Goal: Transaction & Acquisition: Book appointment/travel/reservation

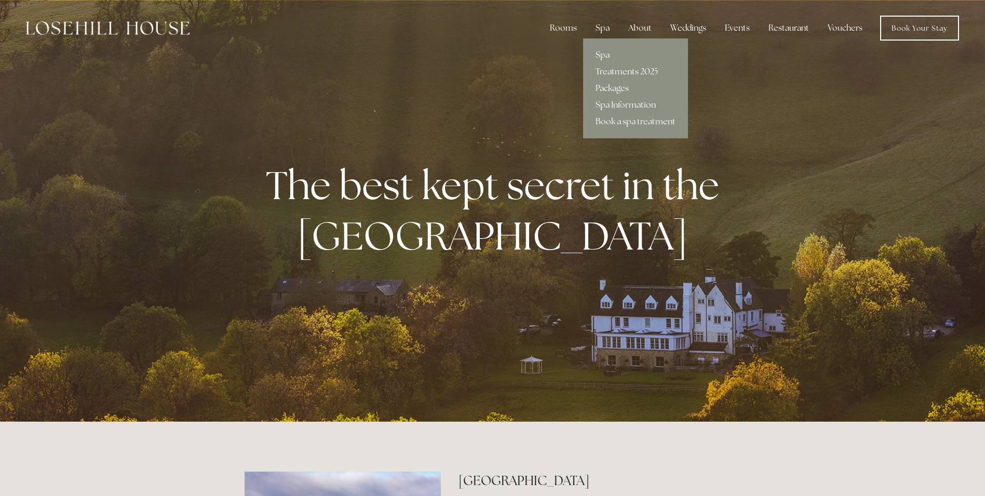
click at [608, 35] on div "Spa" at bounding box center [603, 28] width 31 height 21
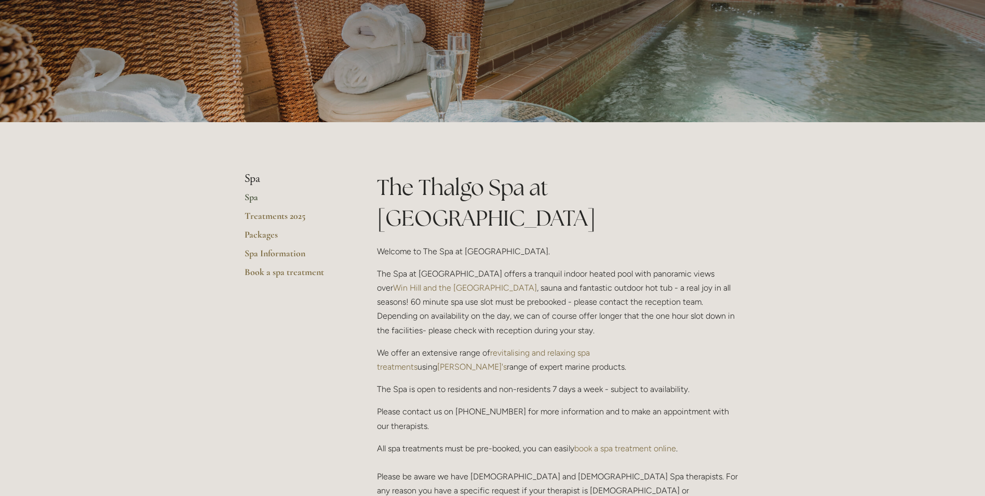
scroll to position [104, 0]
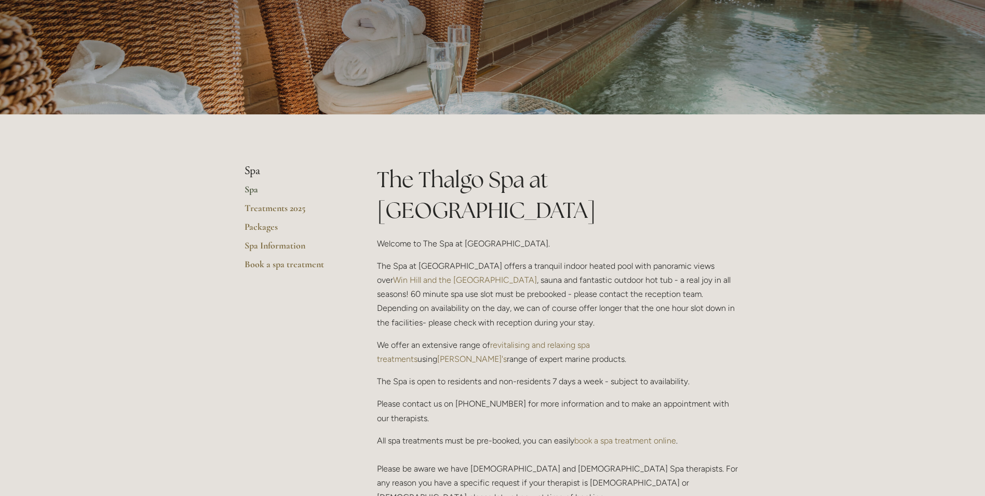
click at [514, 271] on p "The Spa at Losehill House offers a tranquil indoor heated pool with panoramic v…" at bounding box center [559, 294] width 364 height 71
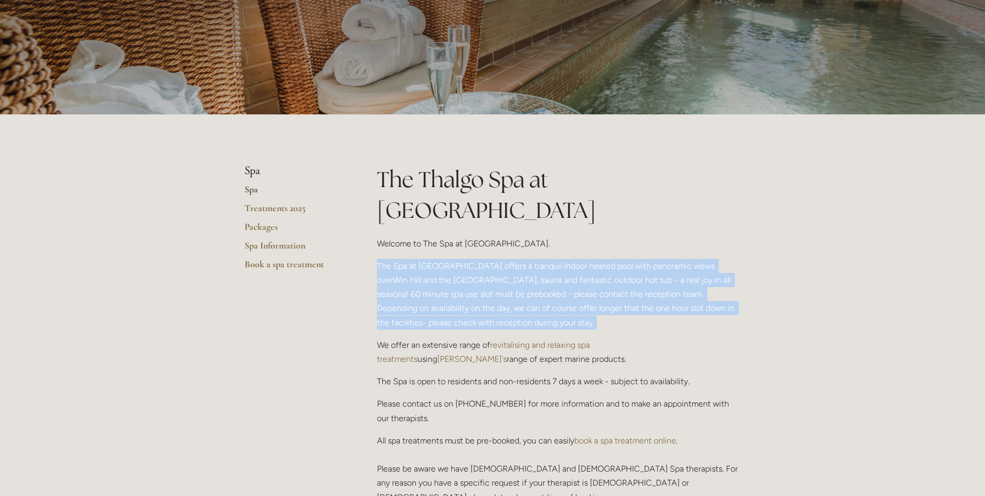
click at [514, 271] on p "The Spa at Losehill House offers a tranquil indoor heated pool with panoramic v…" at bounding box center [559, 294] width 364 height 71
drag, startPoint x: 514, startPoint y: 271, endPoint x: 520, endPoint y: 279, distance: 10.1
click at [502, 284] on p "The Spa at Losehill House offers a tranquil indoor heated pool with panoramic v…" at bounding box center [559, 294] width 364 height 71
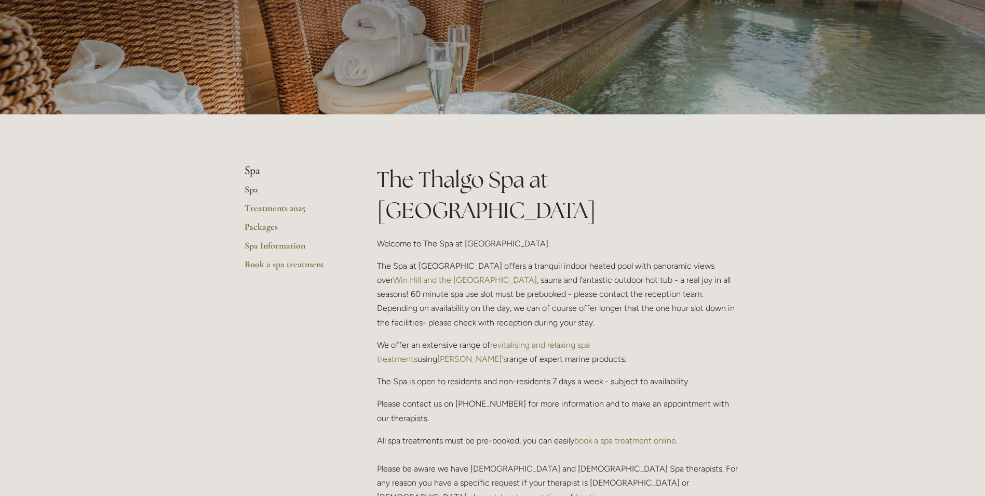
click at [631, 259] on p "The Spa at Losehill House offers a tranquil indoor heated pool with panoramic v…" at bounding box center [559, 294] width 364 height 71
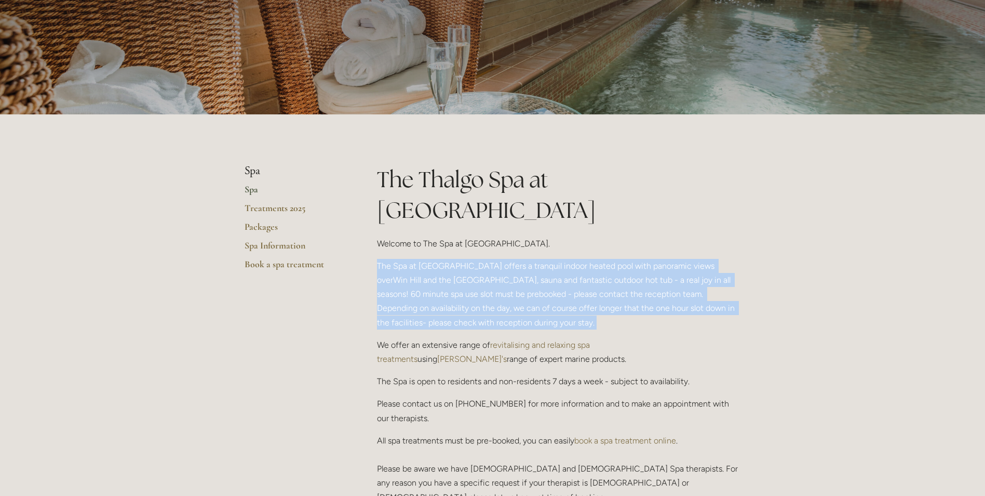
click at [631, 259] on p "The Spa at Losehill House offers a tranquil indoor heated pool with panoramic v…" at bounding box center [559, 294] width 364 height 71
drag, startPoint x: 631, startPoint y: 239, endPoint x: 595, endPoint y: 257, distance: 39.3
click at [595, 259] on p "The Spa at Losehill House offers a tranquil indoor heated pool with panoramic v…" at bounding box center [559, 294] width 364 height 71
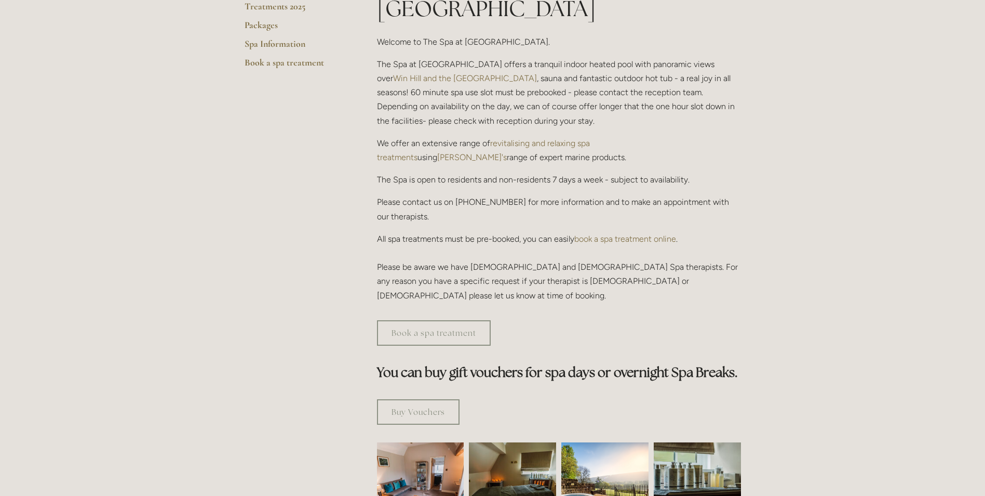
scroll to position [312, 0]
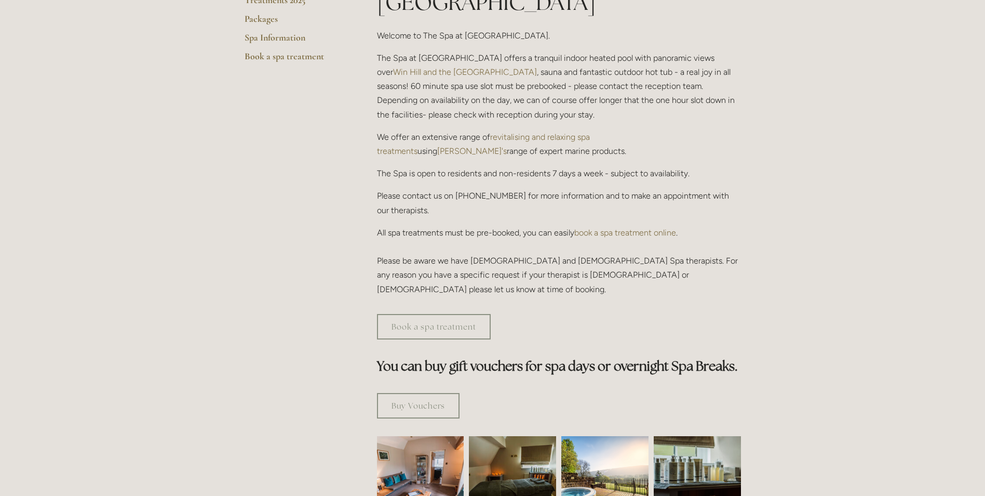
click at [522, 225] on p "All spa treatments must be pre-booked, you can easily book a spa treatment onli…" at bounding box center [559, 260] width 364 height 71
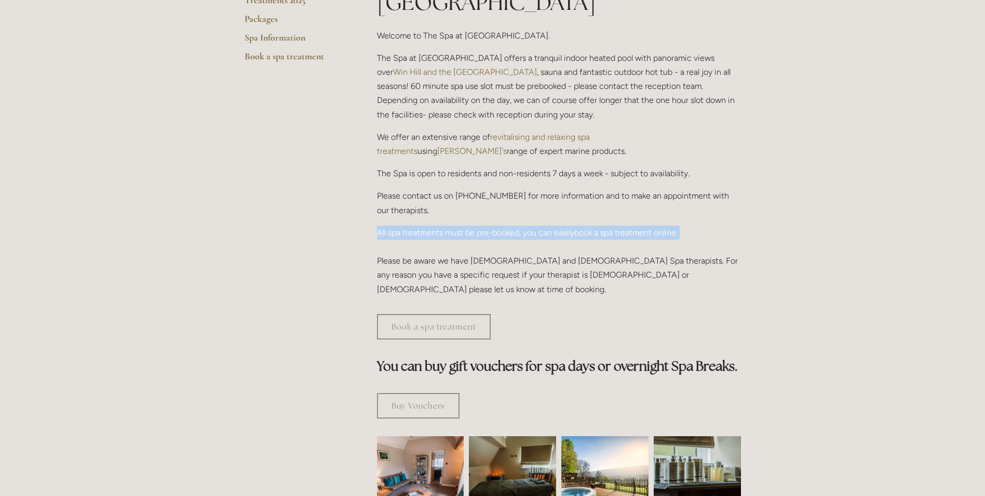
click at [522, 225] on p "All spa treatments must be pre-booked, you can easily book a spa treatment onli…" at bounding box center [559, 260] width 364 height 71
drag, startPoint x: 522, startPoint y: 200, endPoint x: 501, endPoint y: 220, distance: 28.7
click at [501, 225] on p "All spa treatments must be pre-booked, you can easily book a spa treatment onli…" at bounding box center [559, 260] width 364 height 71
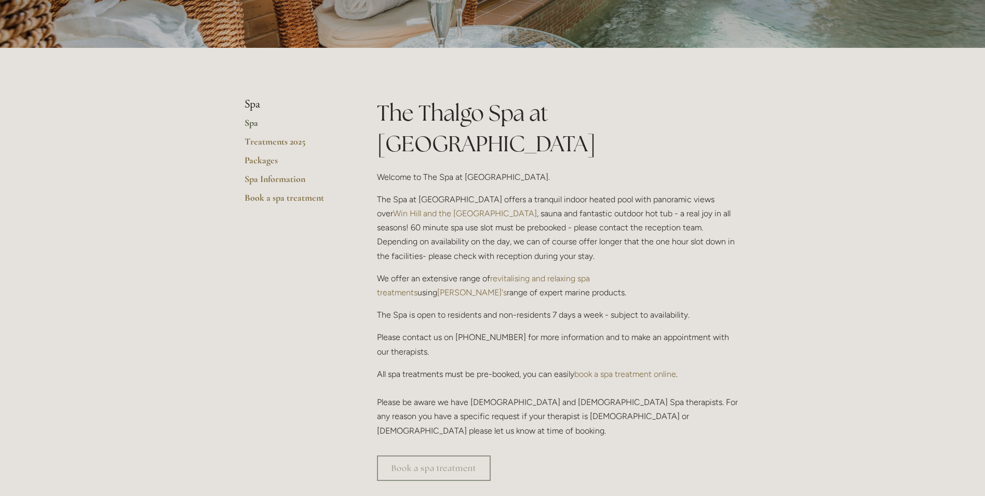
scroll to position [156, 0]
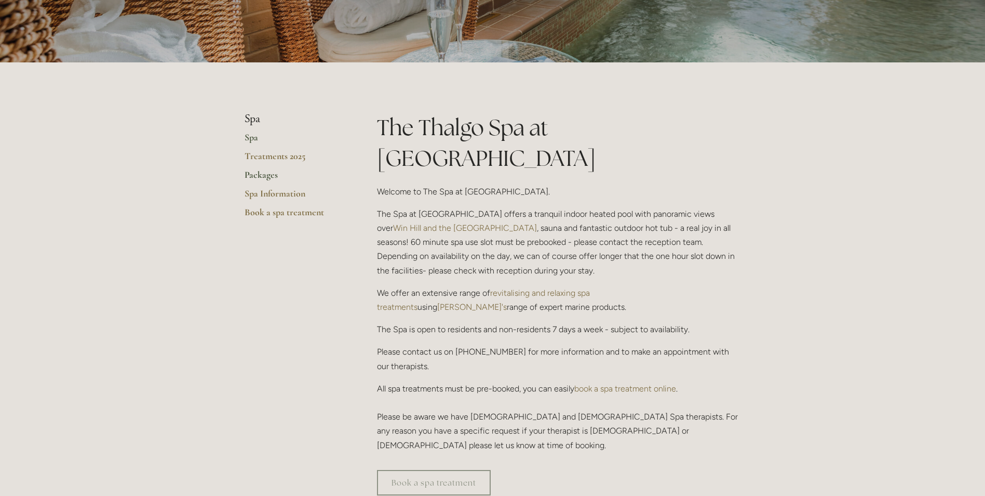
click at [269, 175] on link "Packages" at bounding box center [294, 178] width 99 height 19
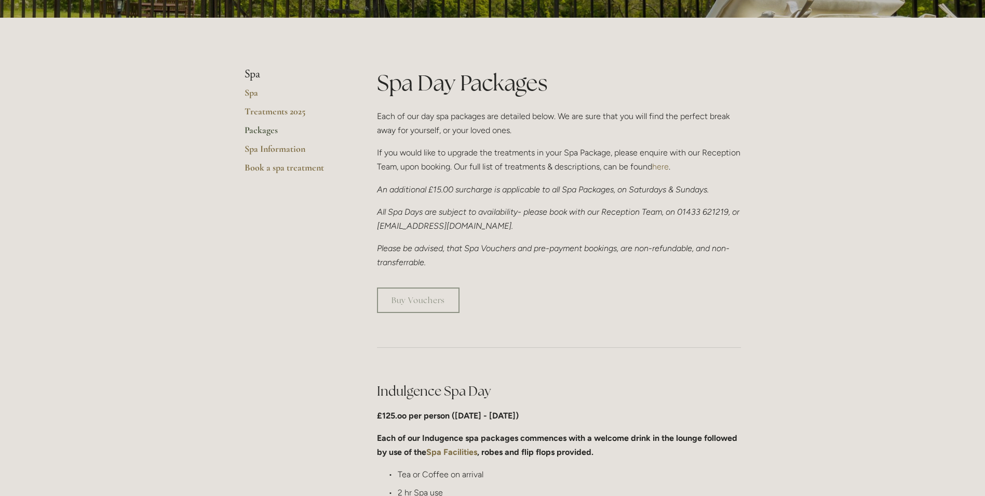
scroll to position [208, 0]
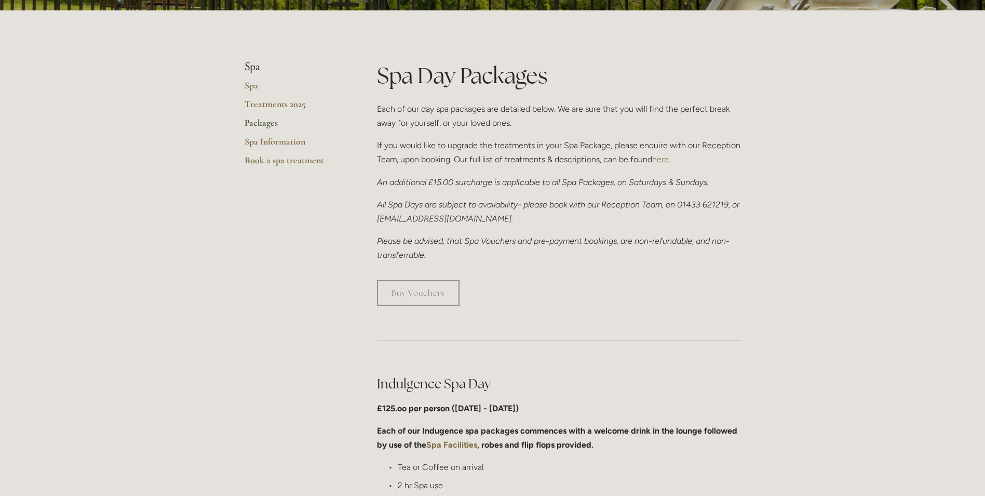
click at [499, 179] on em "An additional £15.00 surcharge is applicable to all Spa Packages, on Saturdays …" at bounding box center [543, 182] width 332 height 10
drag, startPoint x: 499, startPoint y: 179, endPoint x: 524, endPoint y: 199, distance: 32.1
click at [524, 199] on em "All Spa Days are subject to availability- please book with our Reception Team, …" at bounding box center [559, 211] width 365 height 24
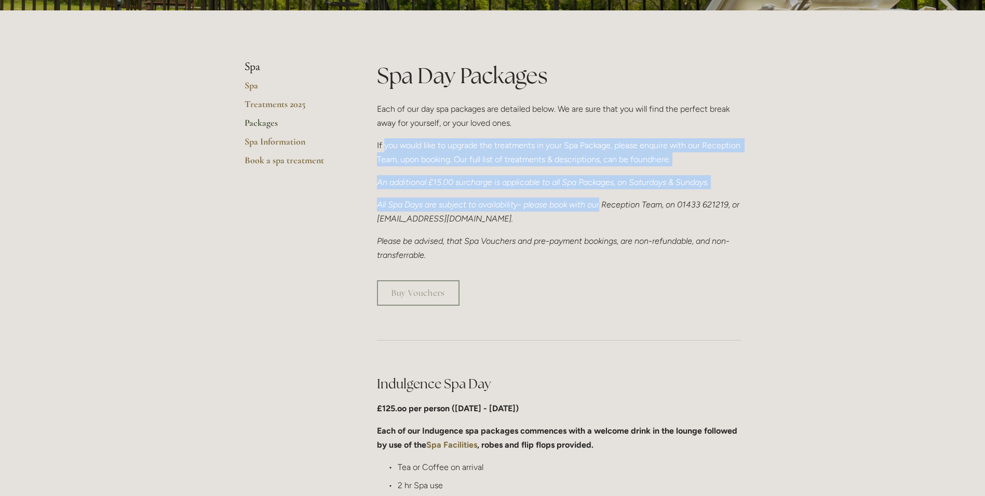
drag, startPoint x: 600, startPoint y: 208, endPoint x: 384, endPoint y: 134, distance: 228.0
click at [384, 134] on div "Spa Day Packages Each of our day spa packages are detailed below. We are sure t…" at bounding box center [559, 161] width 364 height 202
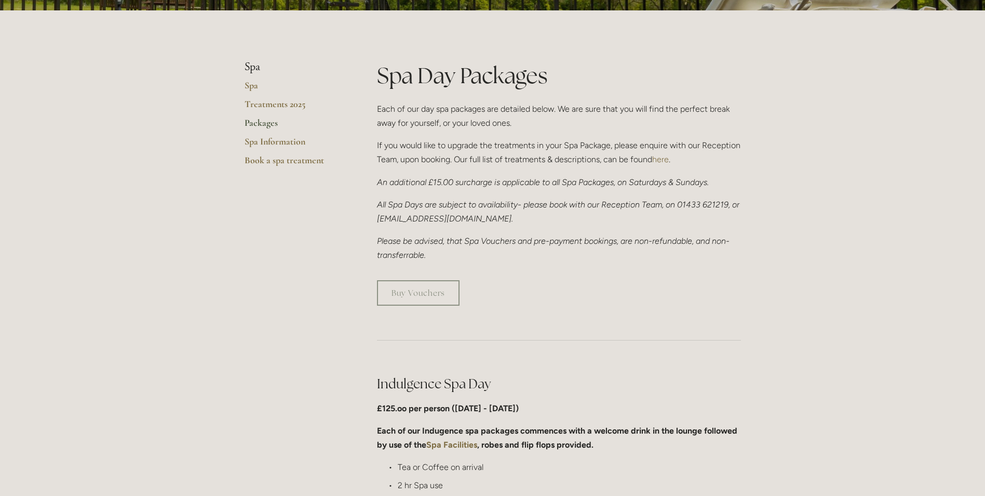
click at [548, 156] on p "If you would like to upgrade the treatments in your Spa Package, please enquire…" at bounding box center [559, 152] width 364 height 28
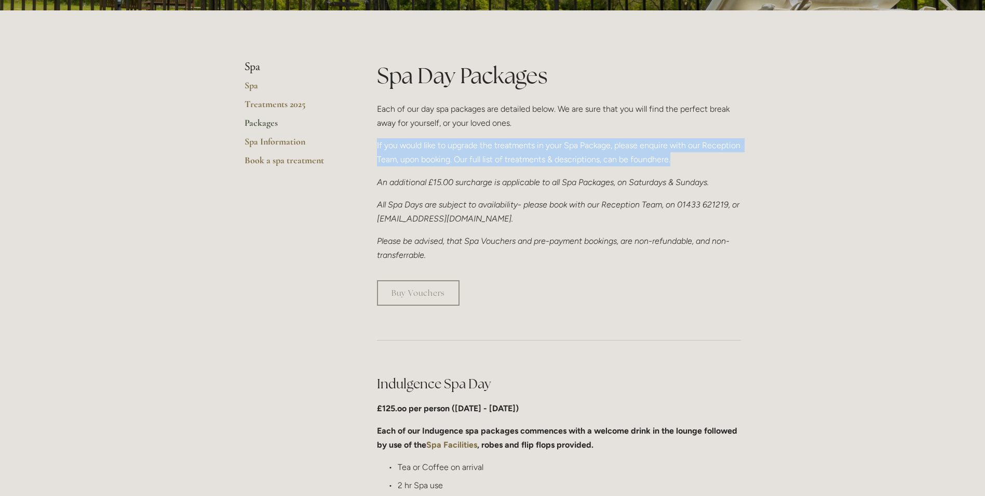
click at [548, 156] on p "If you would like to upgrade the treatments in your Spa Package, please enquire…" at bounding box center [559, 152] width 364 height 28
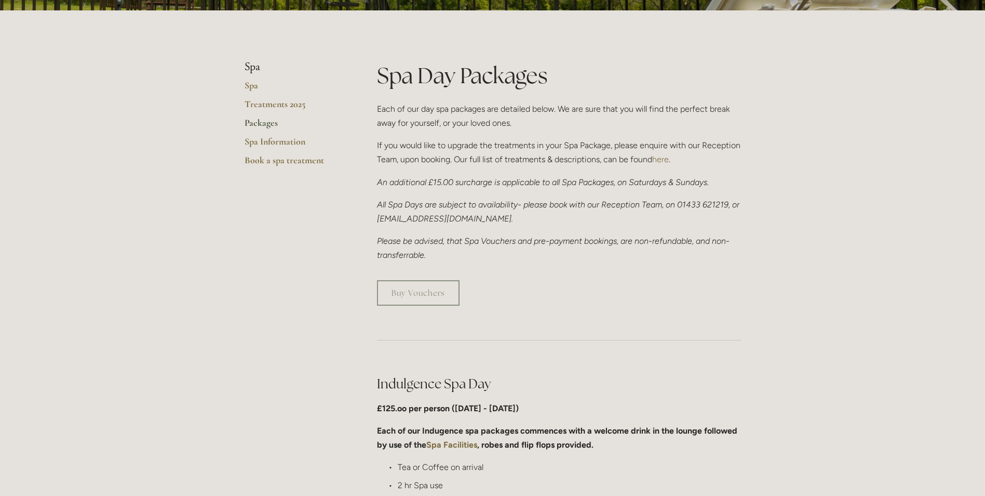
drag, startPoint x: 548, startPoint y: 156, endPoint x: 543, endPoint y: 219, distance: 63.0
click at [543, 214] on p "All Spa Days are subject to availability- please book with our Reception Team, …" at bounding box center [559, 211] width 364 height 28
click at [534, 157] on p "If you would like to upgrade the treatments in your Spa Package, please enquire…" at bounding box center [559, 152] width 364 height 28
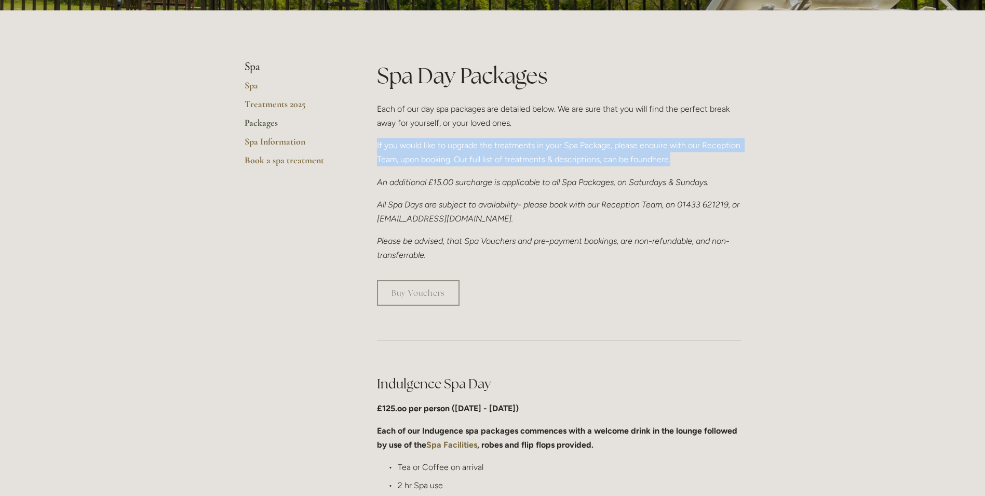
click at [534, 157] on p "If you would like to upgrade the treatments in your Spa Package, please enquire…" at bounding box center [559, 152] width 364 height 28
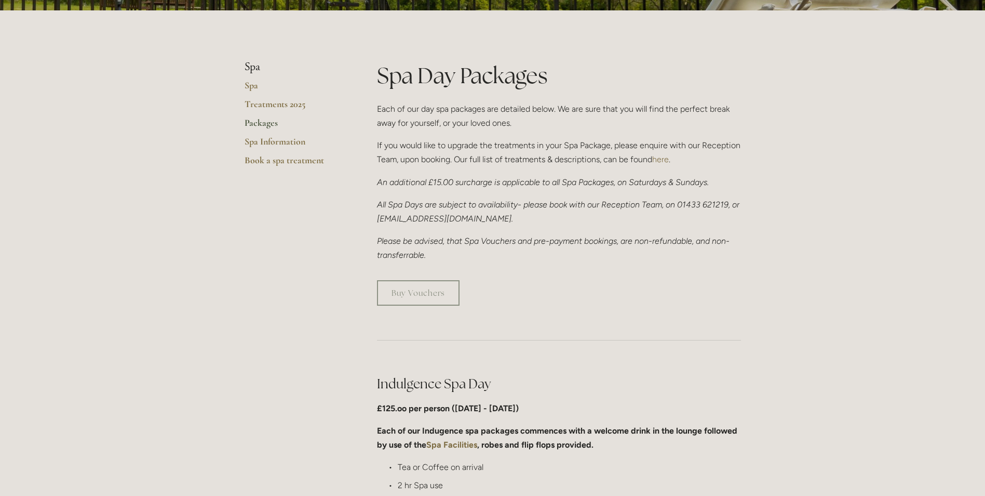
drag, startPoint x: 534, startPoint y: 157, endPoint x: 522, endPoint y: 228, distance: 71.6
click at [523, 227] on div "Spa Day Packages Each of our day spa packages are detailed below. We are sure t…" at bounding box center [559, 161] width 364 height 202
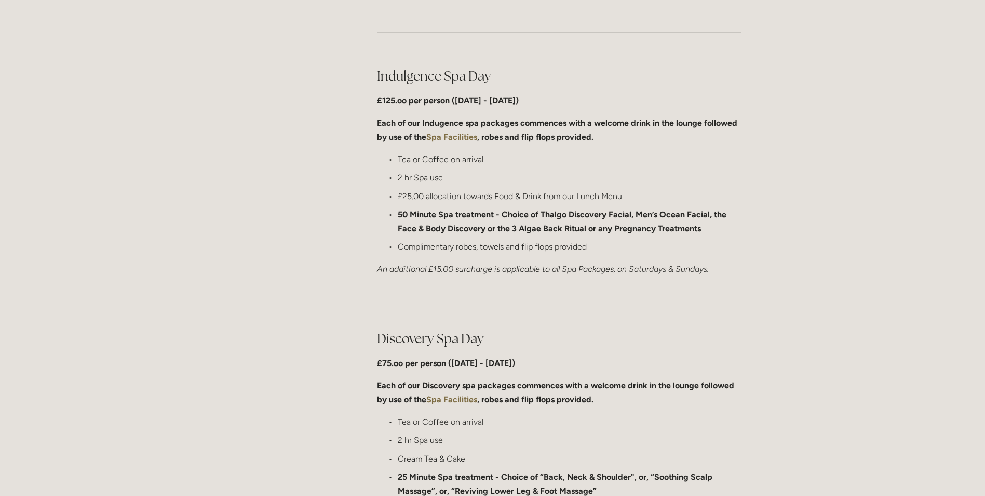
scroll to position [519, 0]
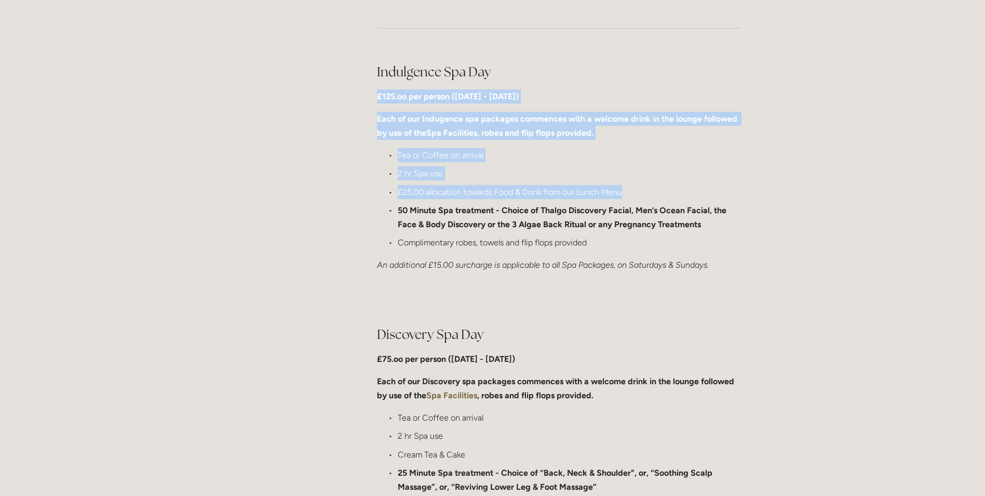
drag, startPoint x: 377, startPoint y: 96, endPoint x: 658, endPoint y: 182, distance: 294.5
click at [658, 182] on div "Indulgence Spa Day £125.oo per person (Monday - Friday) Each of our Indugence s…" at bounding box center [559, 167] width 364 height 209
click at [658, 182] on ul "Tea or Coffee on arrival 2 hr Spa use £25.00 allocation towards Food & Drink fr…" at bounding box center [559, 198] width 364 height 101
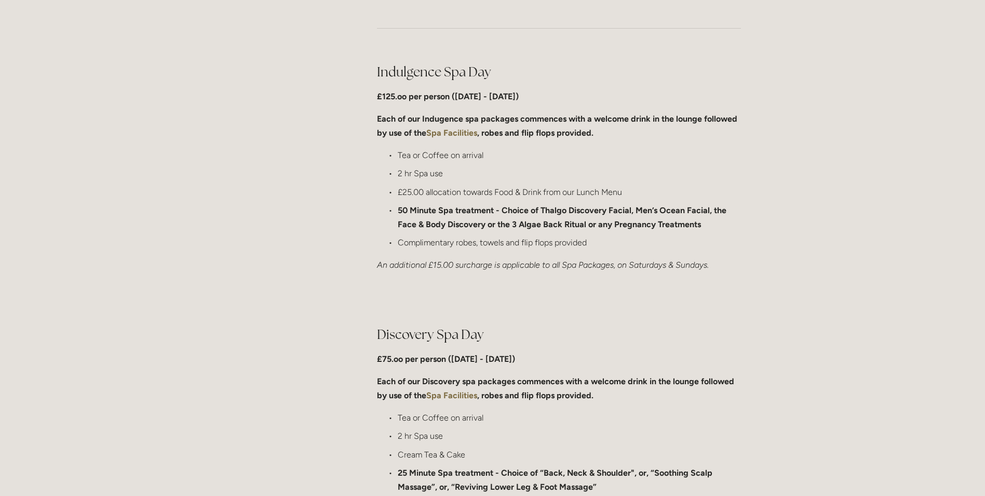
click at [566, 206] on strong "50 Minute Spa treatment - Choice of Thalgo Discovery Facial, Men’s Ocean Facial…" at bounding box center [563, 217] width 331 height 24
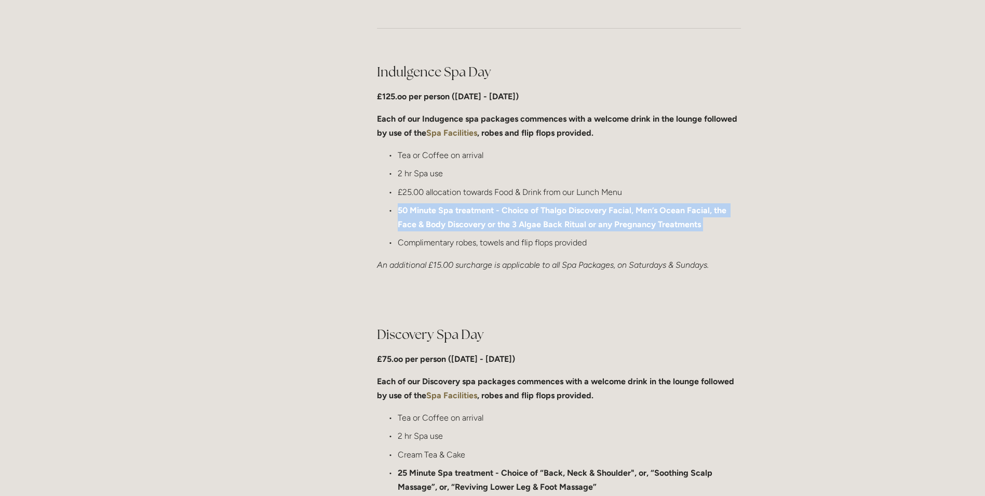
click at [566, 206] on strong "50 Minute Spa treatment - Choice of Thalgo Discovery Facial, Men’s Ocean Facial…" at bounding box center [563, 217] width 331 height 24
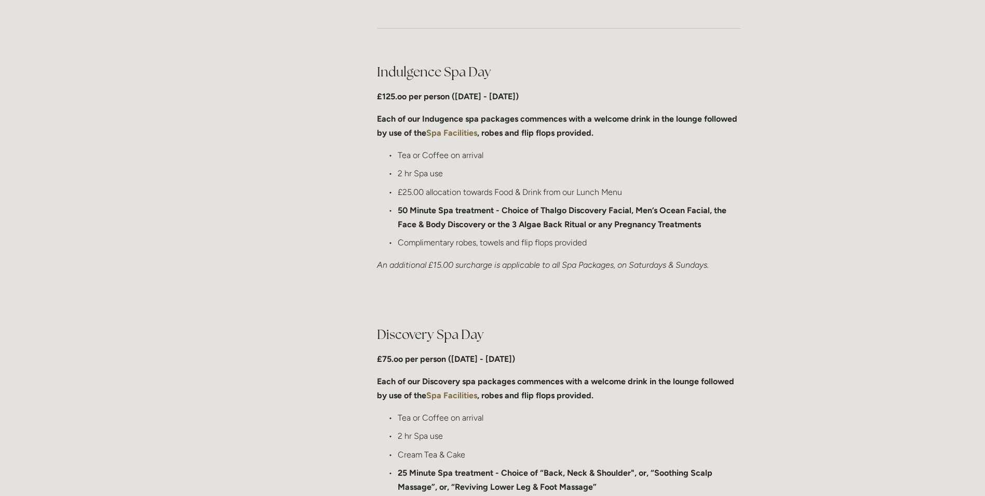
drag, startPoint x: 566, startPoint y: 206, endPoint x: 577, endPoint y: 236, distance: 32.0
click at [577, 236] on p "Complimentary robes, towels and flip flops provided" at bounding box center [569, 242] width 343 height 14
click at [574, 225] on strong "50 Minute Spa treatment - Choice of Thalgo Discovery Facial, Men’s Ocean Facial…" at bounding box center [563, 217] width 331 height 24
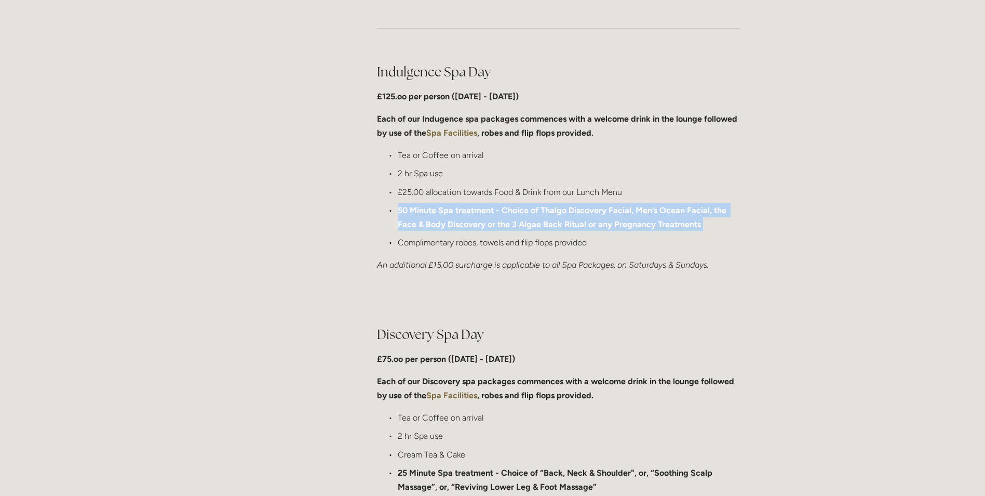
click at [574, 225] on strong "50 Minute Spa treatment - Choice of Thalgo Discovery Facial, Men’s Ocean Facial…" at bounding box center [563, 217] width 331 height 24
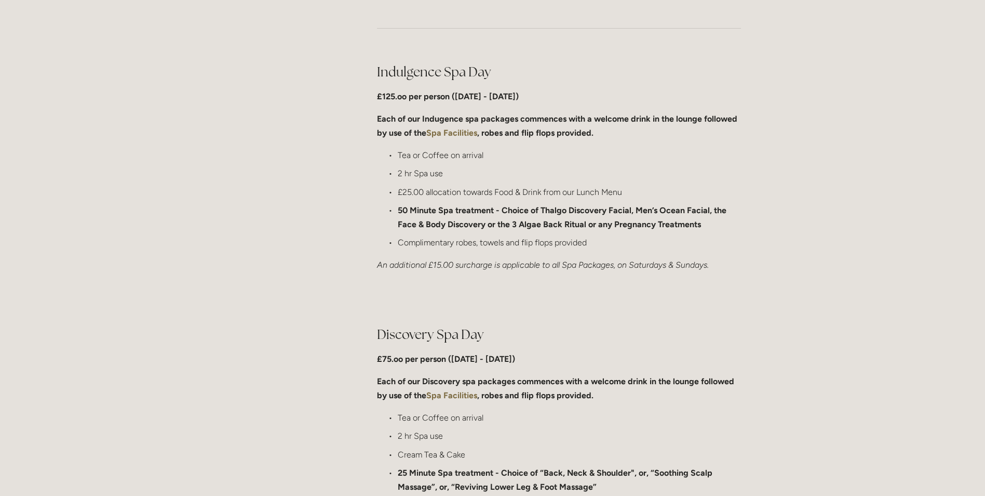
drag, startPoint x: 574, startPoint y: 225, endPoint x: 570, endPoint y: 238, distance: 14.0
click at [570, 238] on p "Complimentary robes, towels and flip flops provided" at bounding box center [569, 242] width 343 height 14
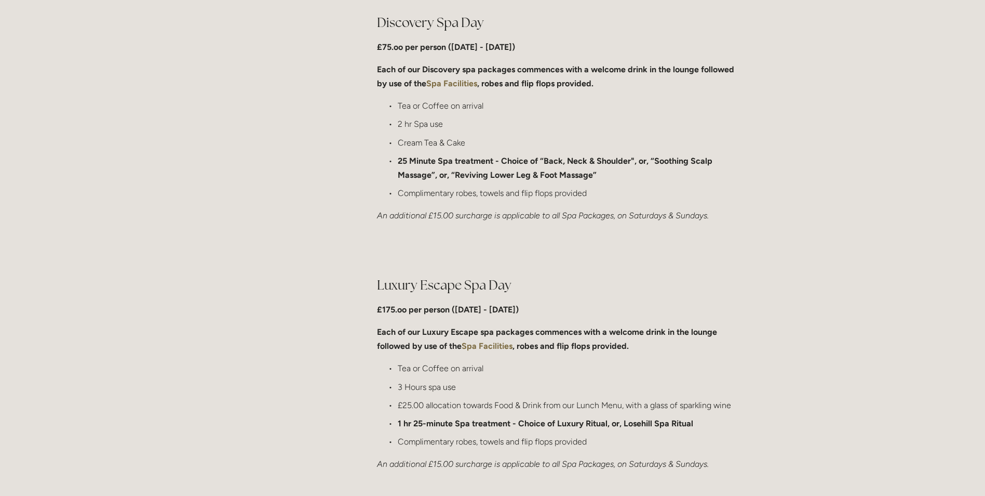
scroll to position [883, 0]
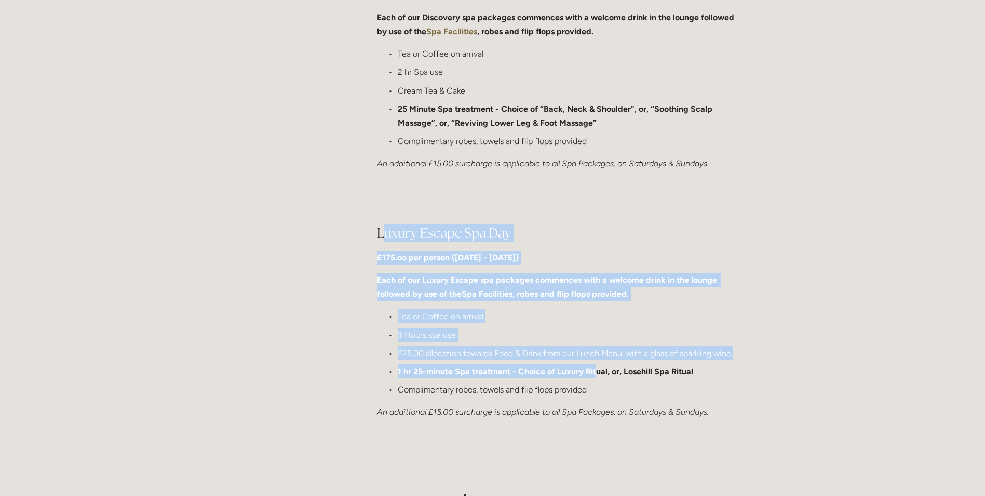
drag, startPoint x: 381, startPoint y: 235, endPoint x: 597, endPoint y: 368, distance: 253.7
click at [597, 368] on div "Luxury Escape Spa Day £175.oo per person (Monday - Friday) Each of our Luxury E…" at bounding box center [559, 321] width 364 height 195
click at [597, 368] on strong "1 hr 25-minute Spa treatment - Choice of Luxury Ritual, or, Losehill Spa Ritual" at bounding box center [546, 371] width 296 height 10
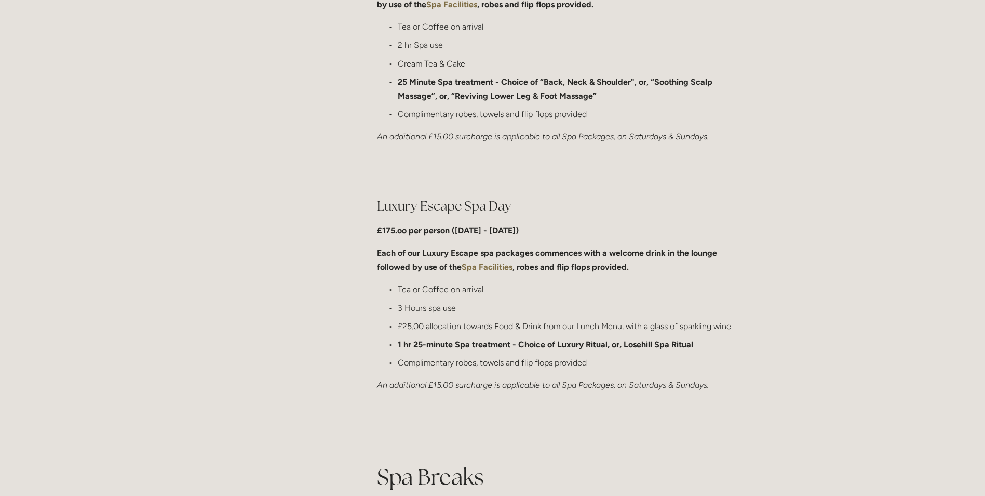
scroll to position [935, 0]
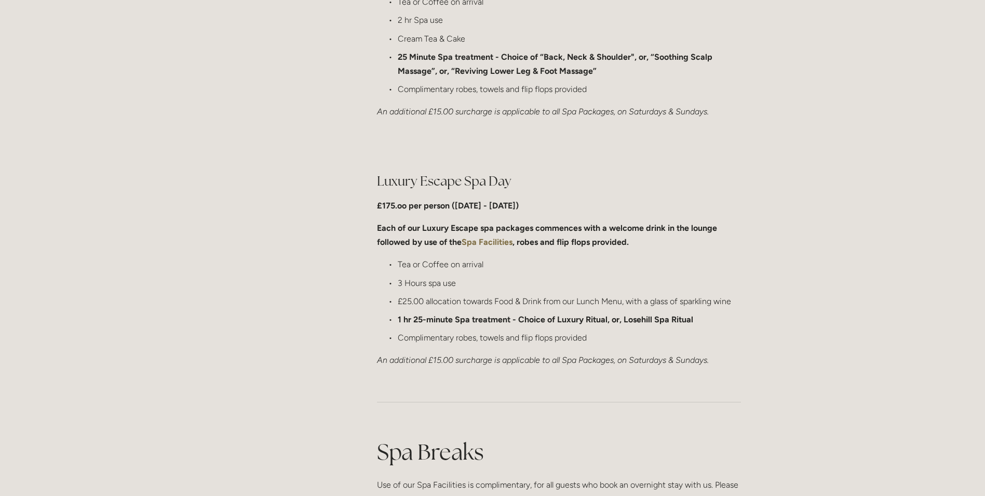
click at [472, 317] on strong "1 hr 25-minute Spa treatment - Choice of Luxury Ritual, or, Losehill Spa Ritual" at bounding box center [546, 319] width 296 height 10
drag, startPoint x: 472, startPoint y: 317, endPoint x: 601, endPoint y: 325, distance: 129.6
click at [601, 325] on p "1 hr 25-minute Spa treatment - Choice of Luxury Ritual, or, Losehill Spa Ritual" at bounding box center [569, 319] width 343 height 14
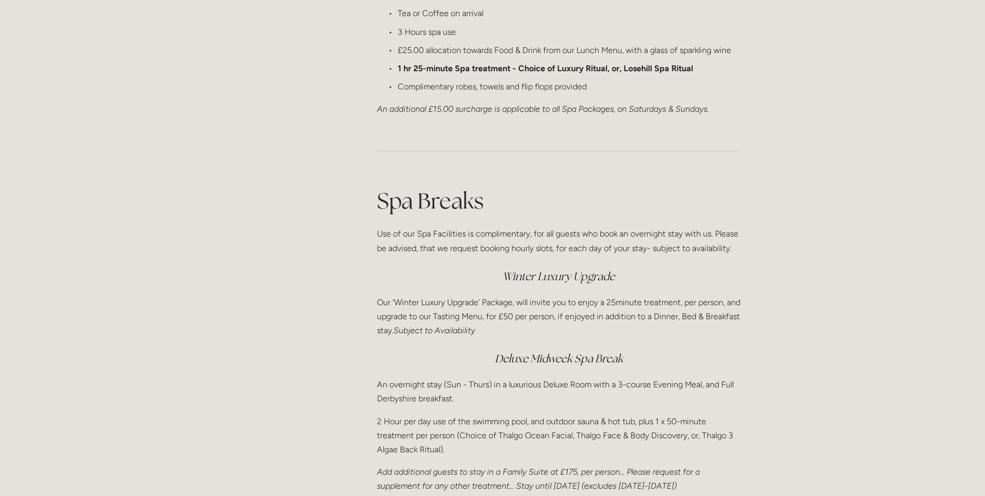
scroll to position [1195, 0]
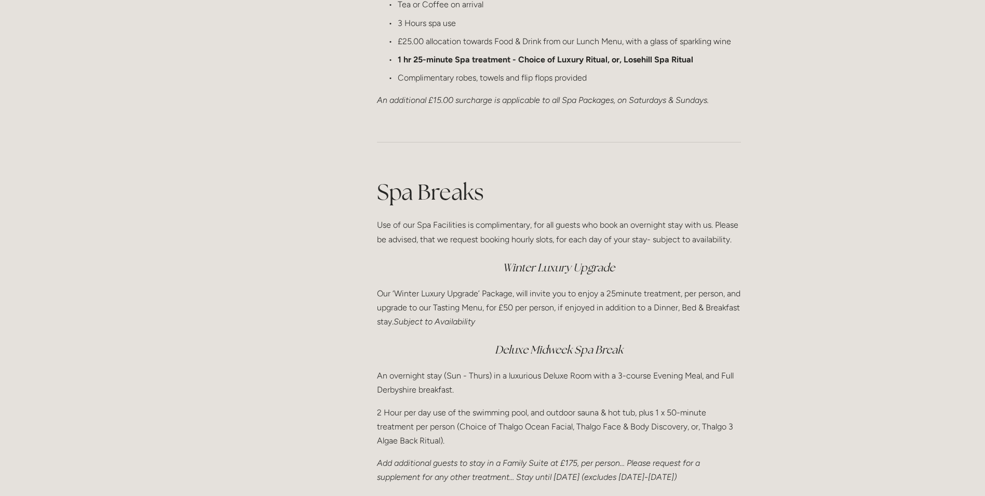
click at [552, 302] on p "Our ‘Winter Luxury Upgrade’ Package, will invite you to enjoy a 25minute treatm…" at bounding box center [559, 307] width 364 height 43
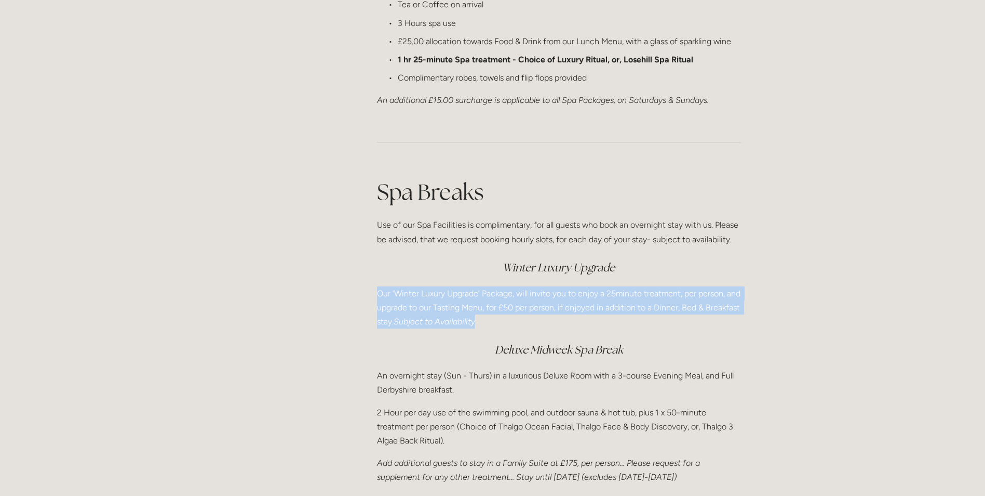
click at [552, 302] on p "Our ‘Winter Luxury Upgrade’ Package, will invite you to enjoy a 25minute treatm…" at bounding box center [559, 307] width 364 height 43
drag, startPoint x: 552, startPoint y: 302, endPoint x: 552, endPoint y: 317, distance: 15.6
click at [552, 317] on p "Our ‘Winter Luxury Upgrade’ Package, will invite you to enjoy a 25minute treatm…" at bounding box center [559, 307] width 364 height 43
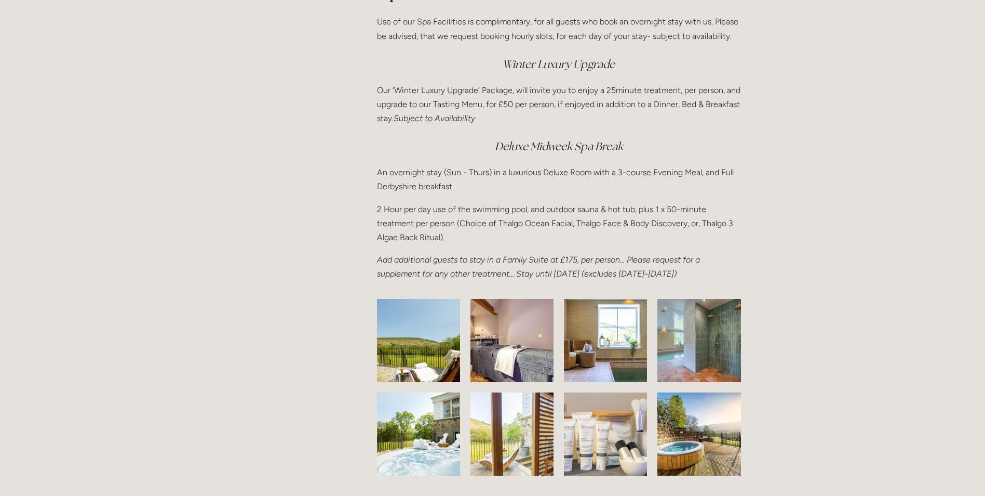
scroll to position [1403, 0]
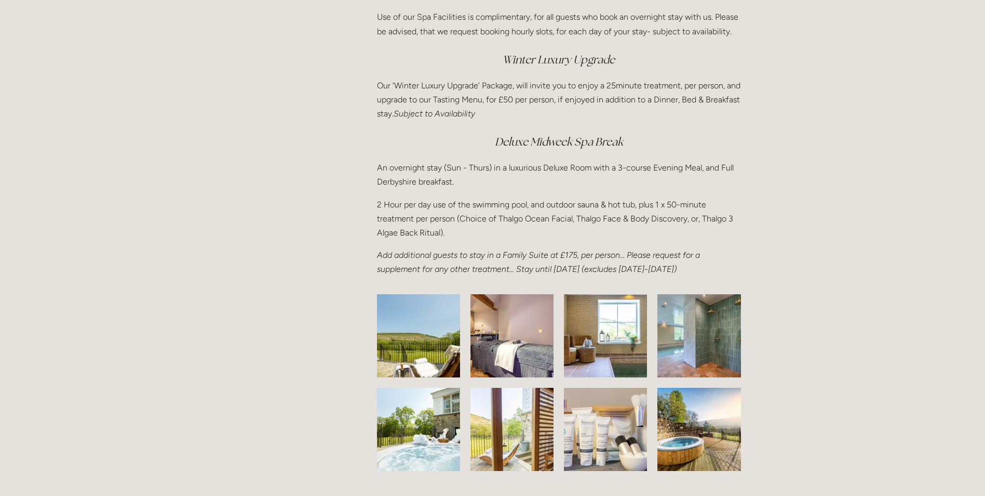
click at [503, 174] on p "An overnight stay (Sun - Thurs) in a luxurious Deluxe Room with a 3-course Even…" at bounding box center [559, 175] width 364 height 28
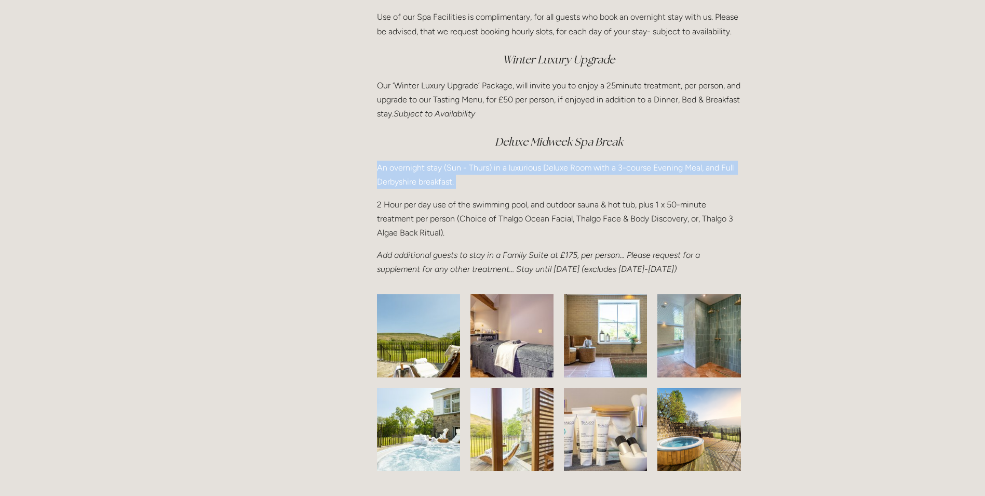
click at [503, 173] on p "An overnight stay (Sun - Thurs) in a luxurious Deluxe Room with a 3-course Even…" at bounding box center [559, 175] width 364 height 28
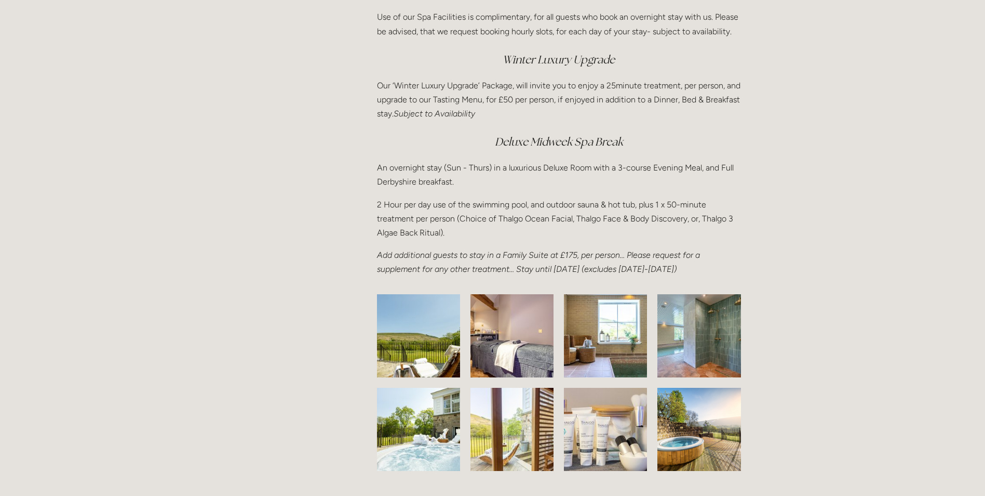
click at [485, 226] on p "2 Hour per day use of the swimming pool, and outdoor sauna & hot tub, plus 1 x …" at bounding box center [559, 218] width 364 height 43
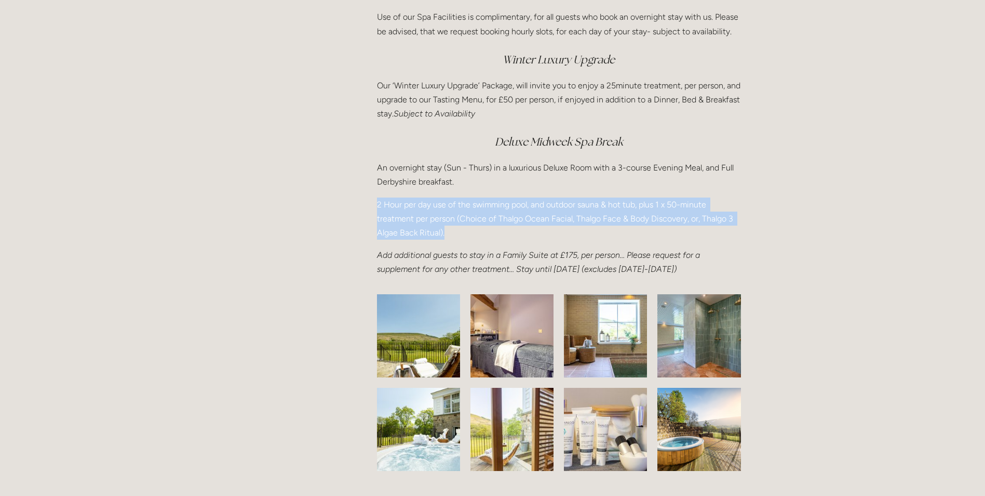
click at [485, 226] on p "2 Hour per day use of the swimming pool, and outdoor sauna & hot tub, plus 1 x …" at bounding box center [559, 218] width 364 height 43
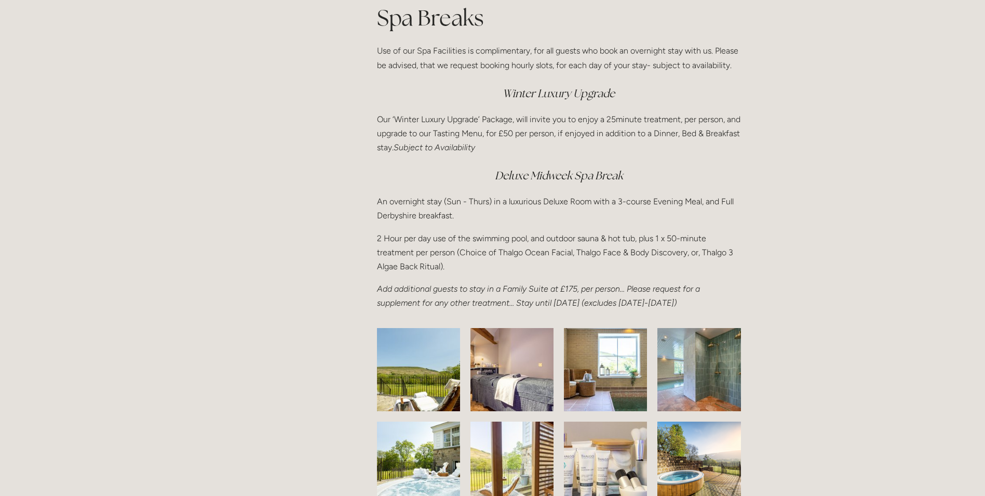
scroll to position [1351, 0]
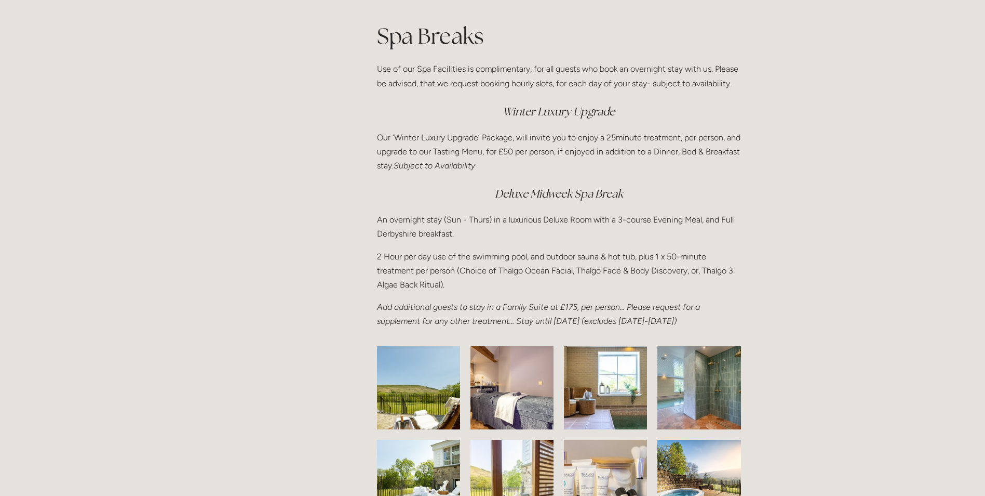
click at [509, 140] on p "Our ‘Winter Luxury Upgrade’ Package, will invite you to enjoy a 25minute treatm…" at bounding box center [559, 151] width 364 height 43
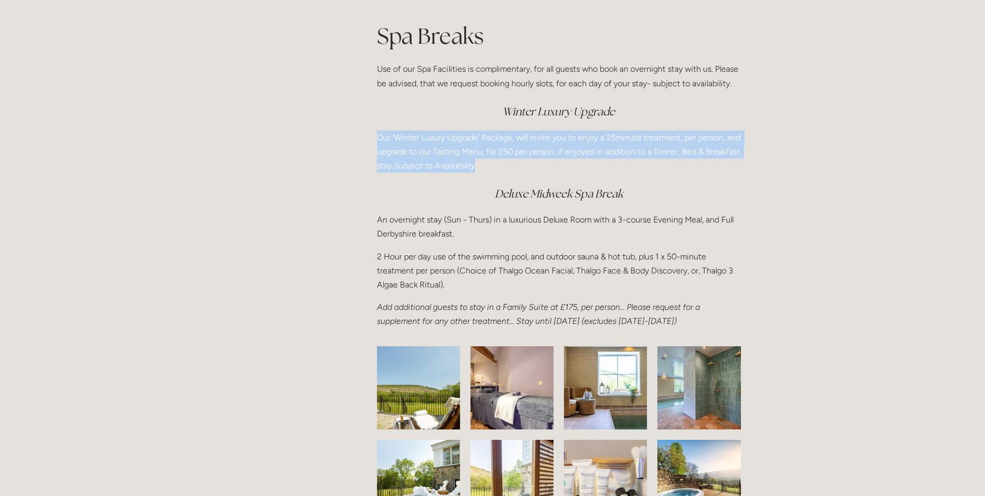
click at [509, 140] on p "Our ‘Winter Luxury Upgrade’ Package, will invite you to enjoy a 25minute treatm…" at bounding box center [559, 151] width 364 height 43
drag, startPoint x: 509, startPoint y: 140, endPoint x: 531, endPoint y: 161, distance: 30.9
click at [515, 161] on p "Our ‘Winter Luxury Upgrade’ Package, will invite you to enjoy a 25minute treatm…" at bounding box center [559, 151] width 364 height 43
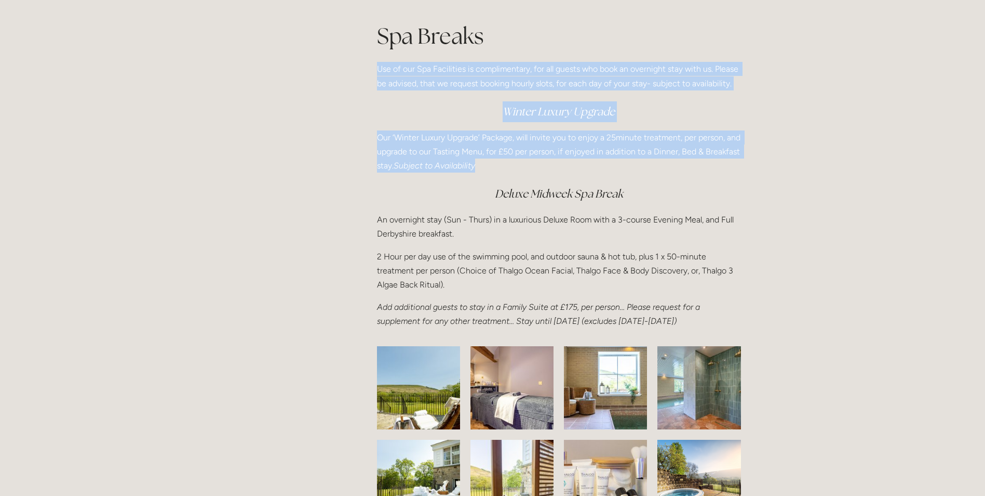
drag, startPoint x: 535, startPoint y: 161, endPoint x: 375, endPoint y: 75, distance: 182.2
click at [375, 75] on div "Spa Breaks Use of our Spa Facilities is complimentary, for all guests who book …" at bounding box center [559, 174] width 382 height 325
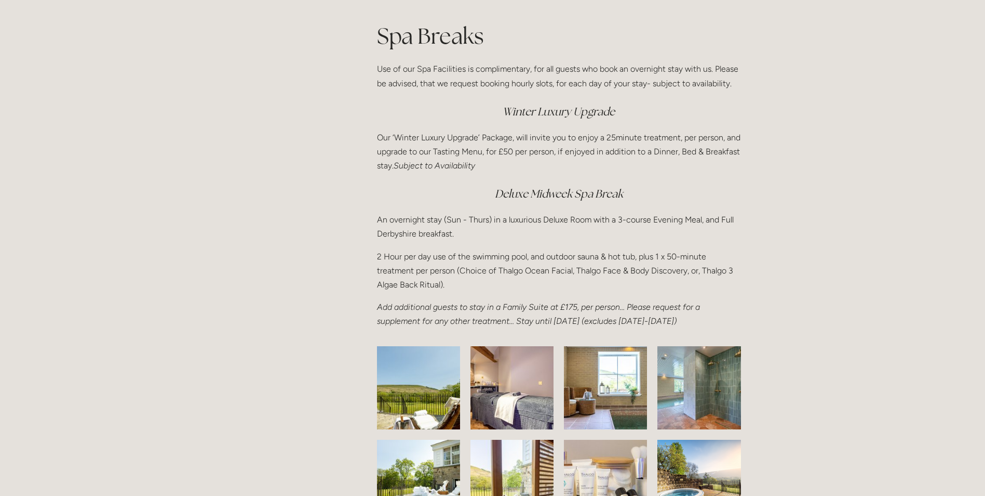
click at [499, 68] on p "Use of our Spa Facilities is complimentary, for all guests who book an overnigh…" at bounding box center [559, 76] width 364 height 28
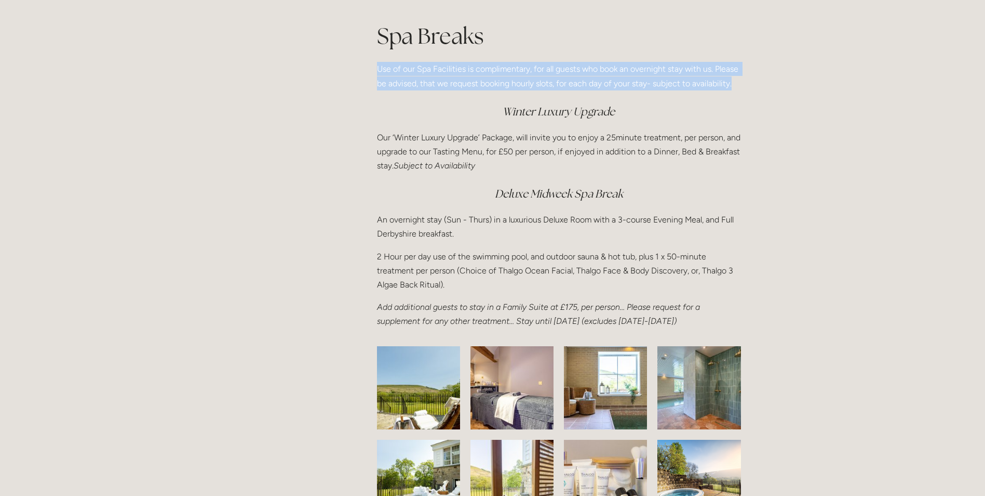
click at [499, 68] on p "Use of our Spa Facilities is complimentary, for all guests who book an overnigh…" at bounding box center [559, 76] width 364 height 28
drag, startPoint x: 499, startPoint y: 68, endPoint x: 491, endPoint y: 95, distance: 28.1
click at [491, 95] on div "Spa Breaks Use of our Spa Facilities is complimentary, for all guests who book …" at bounding box center [559, 175] width 364 height 308
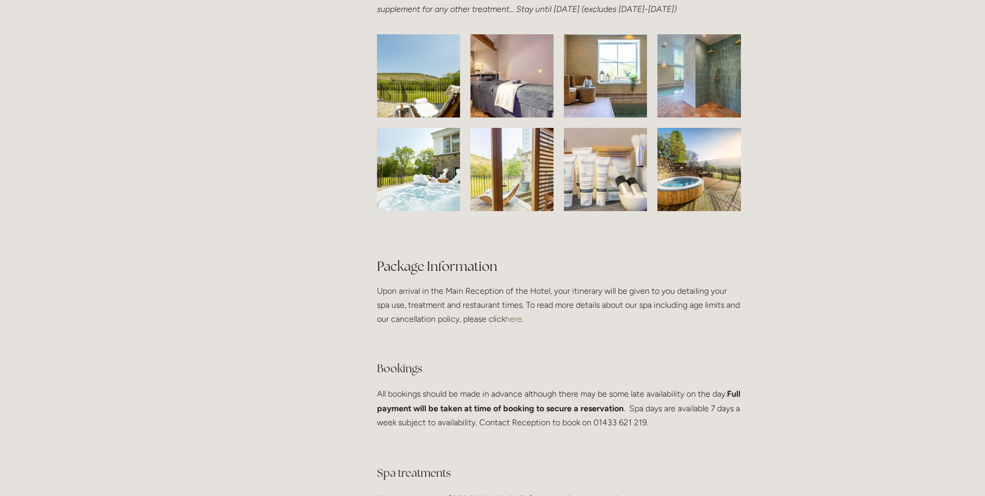
scroll to position [1766, 0]
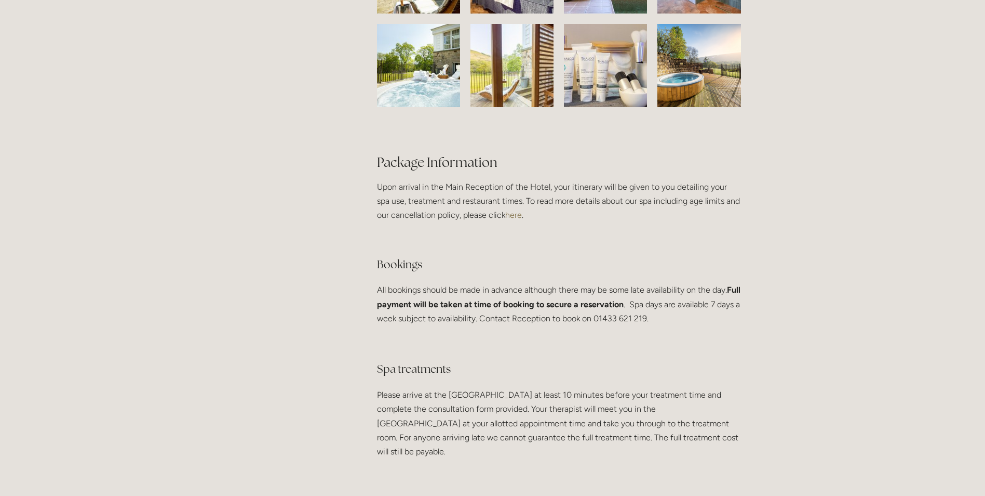
click at [478, 212] on p "Upon arrival in the Main Reception of the Hotel, your itinerary will be given t…" at bounding box center [559, 201] width 364 height 43
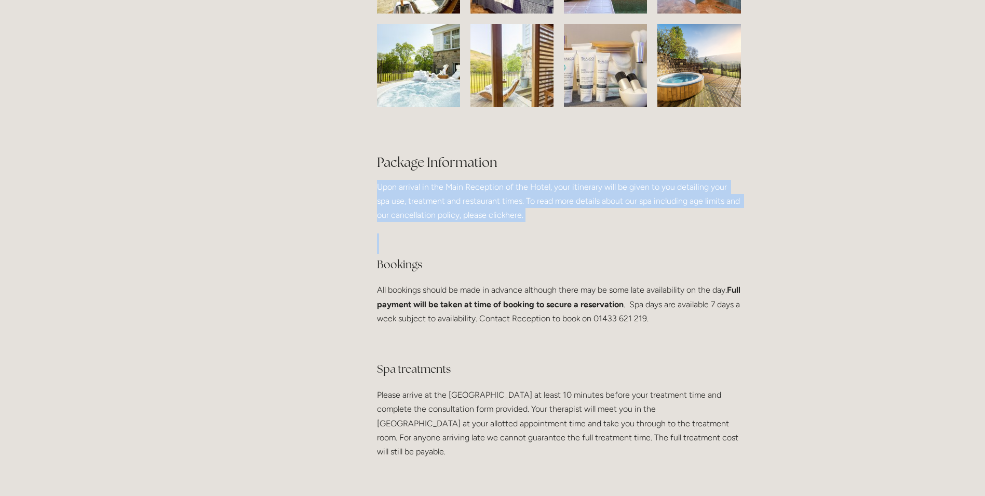
click at [478, 212] on p "Upon arrival in the Main Reception of the Hotel, your itinerary will be given t…" at bounding box center [559, 201] width 364 height 43
drag, startPoint x: 478, startPoint y: 212, endPoint x: 574, endPoint y: 226, distance: 96.1
click at [574, 222] on p "Upon arrival in the Main Reception of the Hotel, your itinerary will be given t…" at bounding box center [559, 201] width 364 height 43
drag, startPoint x: 549, startPoint y: 226, endPoint x: 370, endPoint y: 204, distance: 180.0
click at [370, 204] on div "Package Information Upon arrival in the Main Reception of the Hotel, your itine…" at bounding box center [559, 296] width 382 height 341
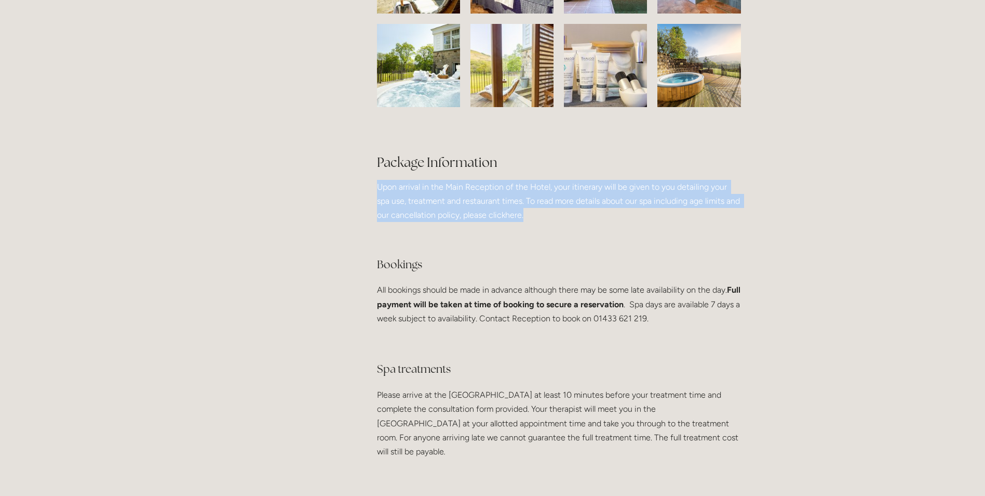
click at [370, 204] on div "Package Information Upon arrival in the Main Reception of the Hotel, your itine…" at bounding box center [559, 296] width 382 height 341
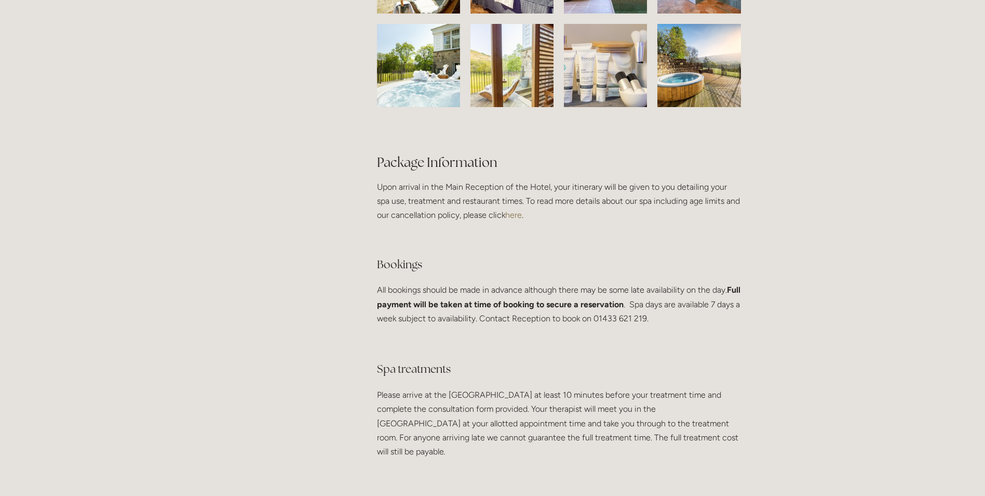
click at [593, 203] on p "Upon arrival in the Main Reception of the Hotel, your itinerary will be given t…" at bounding box center [559, 201] width 364 height 43
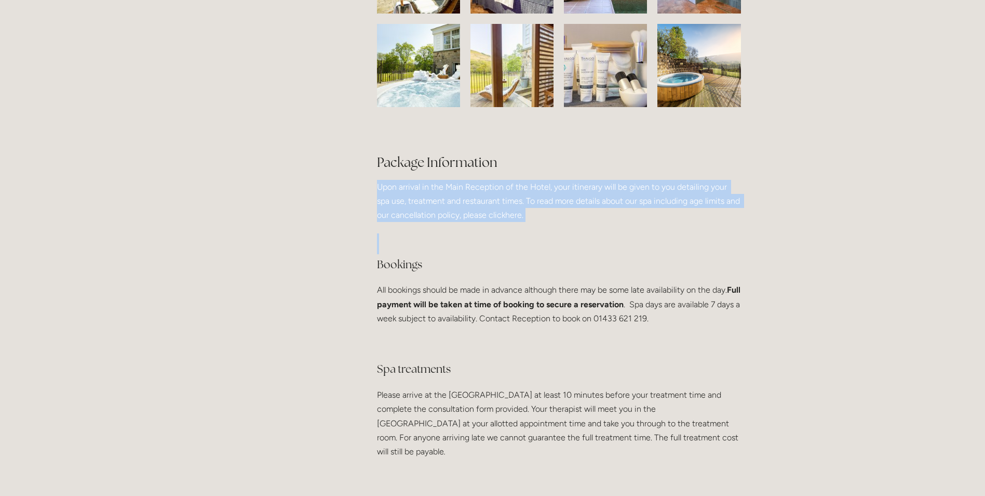
click at [593, 203] on p "Upon arrival in the Main Reception of the Hotel, your itinerary will be given t…" at bounding box center [559, 201] width 364 height 43
drag, startPoint x: 593, startPoint y: 203, endPoint x: 569, endPoint y: 219, distance: 29.0
click at [592, 213] on p "Upon arrival in the Main Reception of the Hotel, your itinerary will be given t…" at bounding box center [559, 201] width 364 height 43
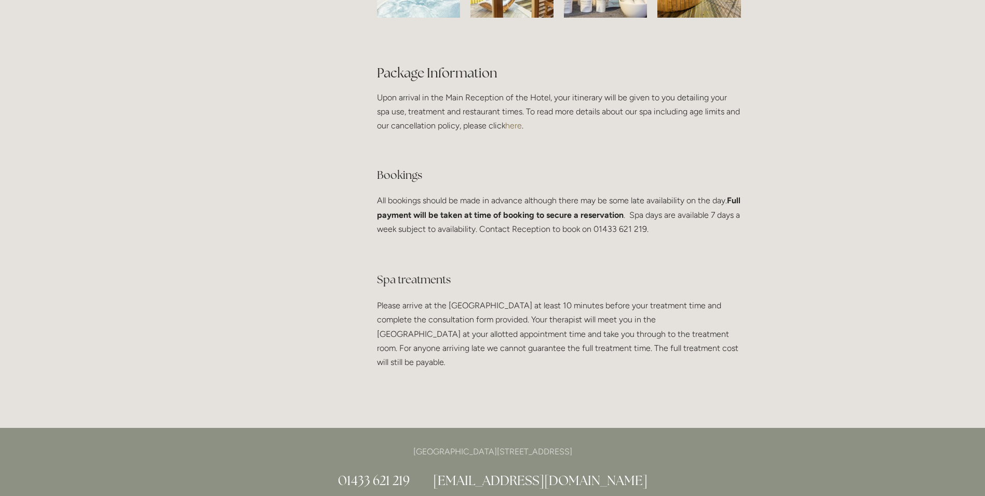
scroll to position [1870, 0]
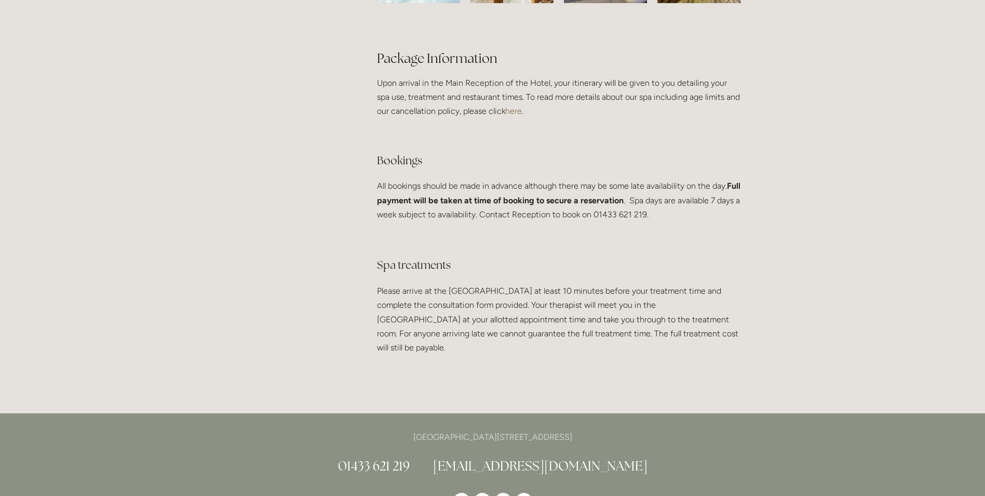
click at [505, 192] on div "Package Information Upon arrival in the Main Reception of the Hotel, your itine…" at bounding box center [559, 192] width 364 height 323
click at [512, 207] on p "All bookings should be made in advance although there may be some late availabi…" at bounding box center [559, 200] width 364 height 43
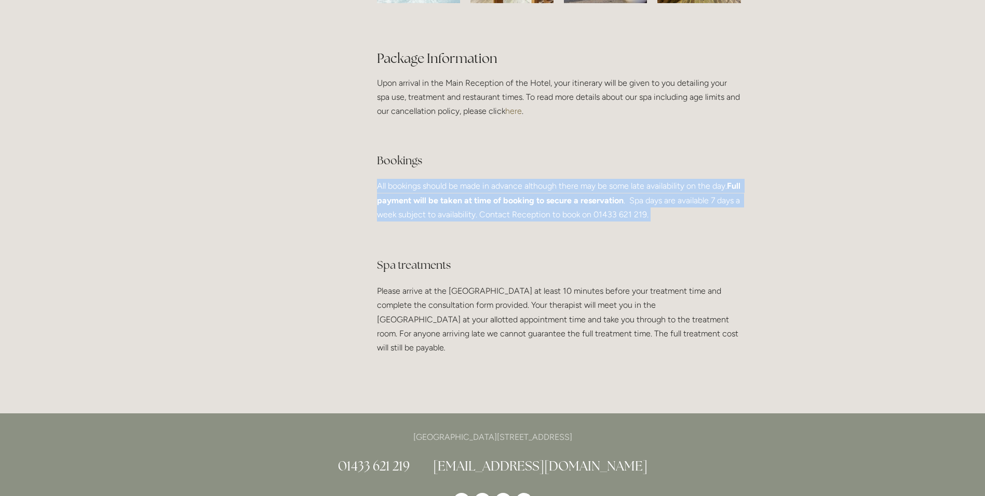
click at [512, 207] on p "All bookings should be made in advance although there may be some late availabi…" at bounding box center [559, 200] width 364 height 43
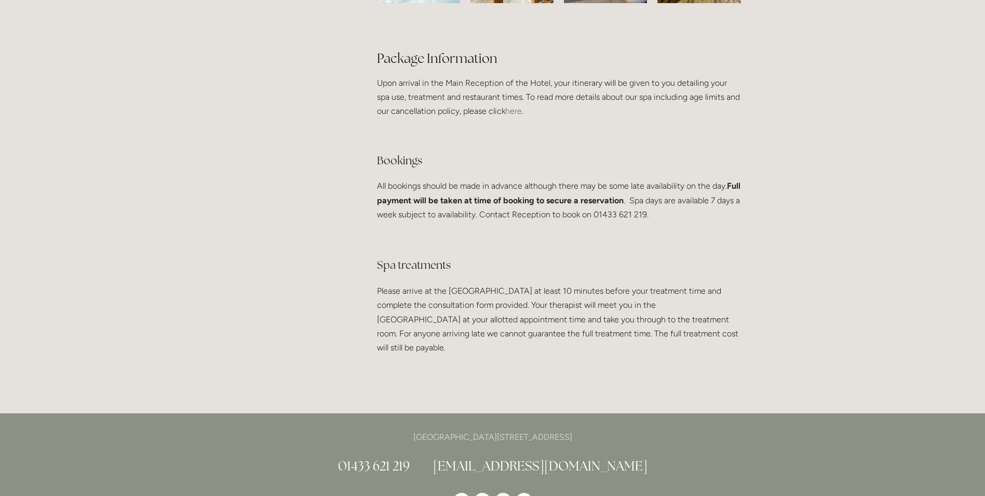
drag, startPoint x: 512, startPoint y: 207, endPoint x: 527, endPoint y: 265, distance: 59.5
click at [527, 265] on div "Package Information Upon arrival in the Main Reception of the Hotel, your itine…" at bounding box center [559, 192] width 364 height 323
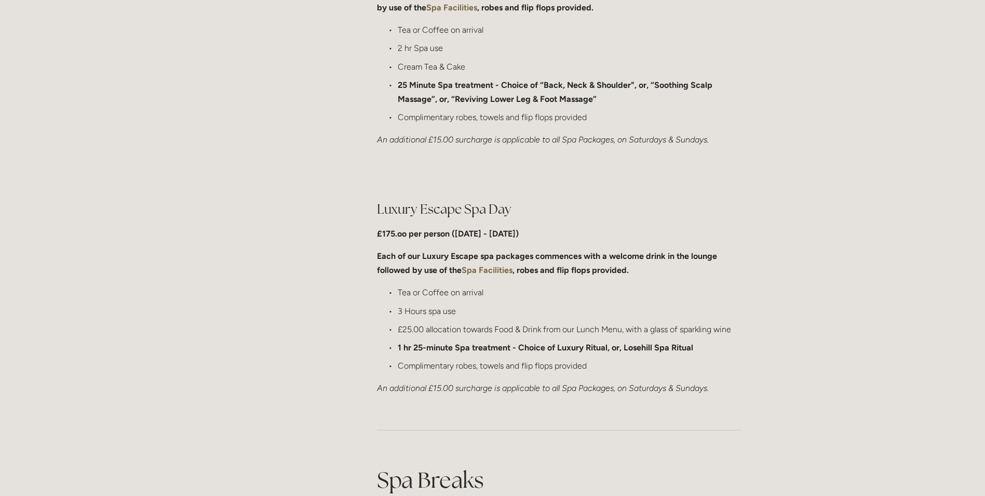
scroll to position [883, 0]
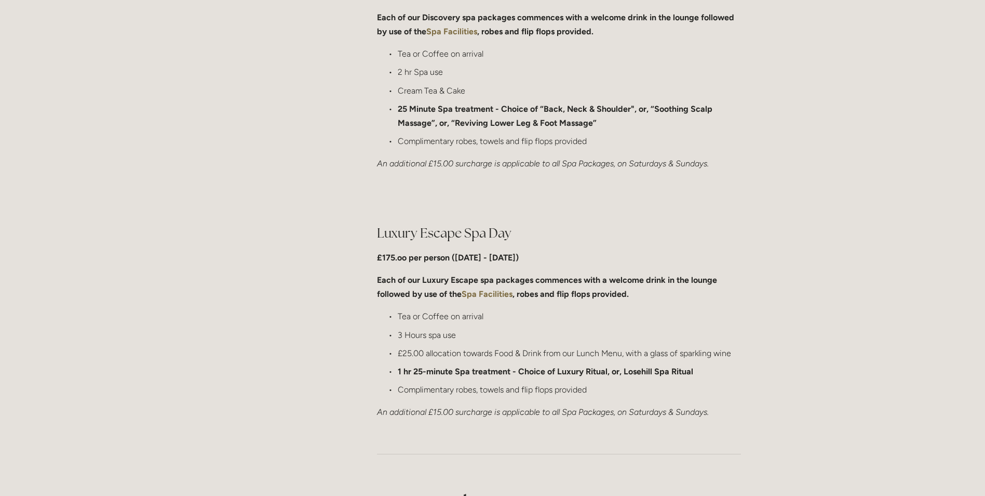
click at [529, 368] on strong "1 hr 25-minute Spa treatment - Choice of Luxury Ritual, or, Losehill Spa Ritual" at bounding box center [546, 371] width 296 height 10
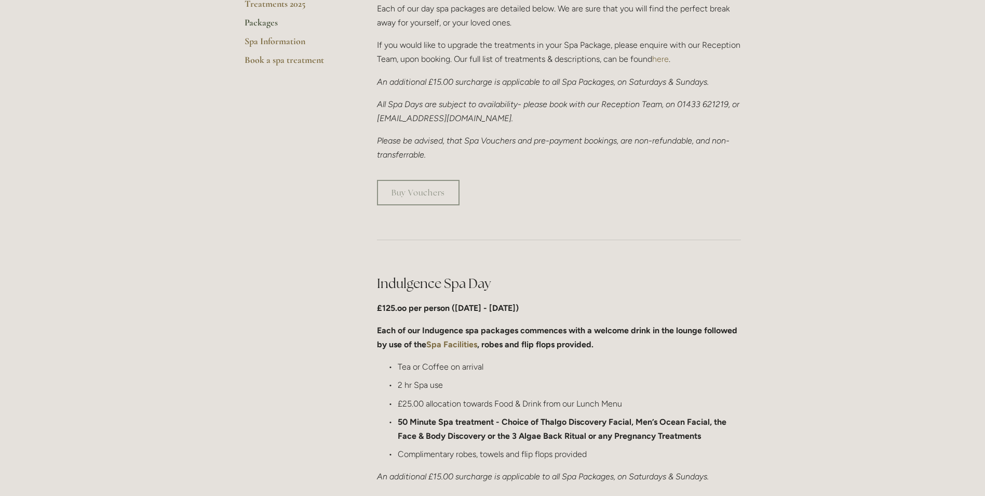
scroll to position [0, 0]
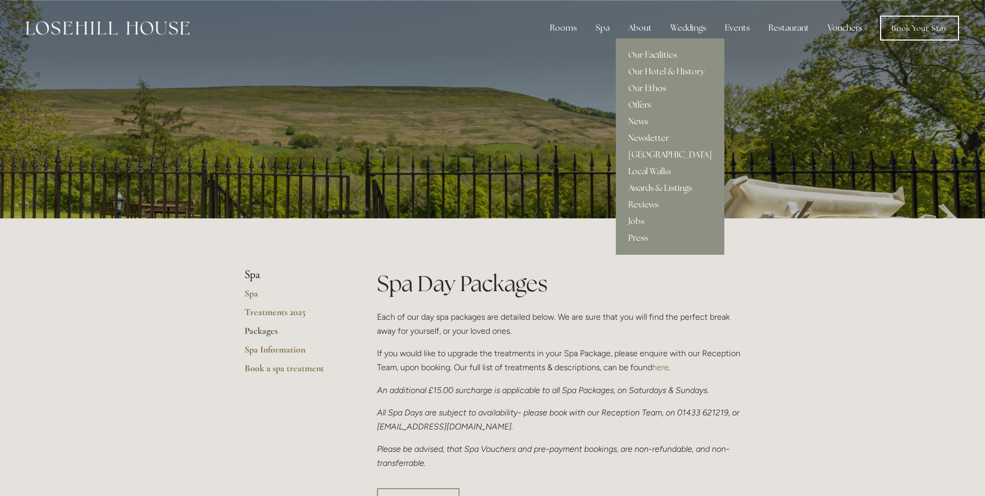
click at [649, 28] on div "About" at bounding box center [640, 28] width 40 height 21
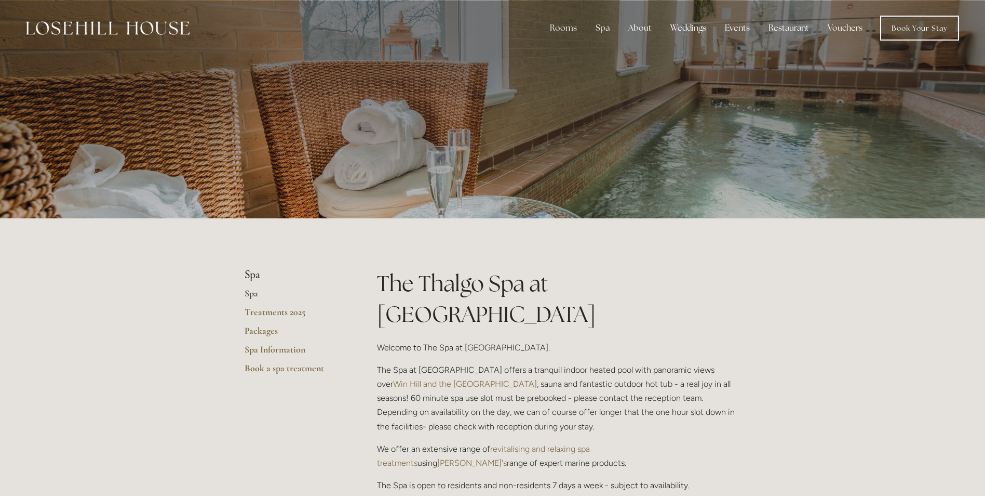
click at [511, 378] on p "The Spa at Losehill House offers a tranquil indoor heated pool with panoramic v…" at bounding box center [559, 398] width 364 height 71
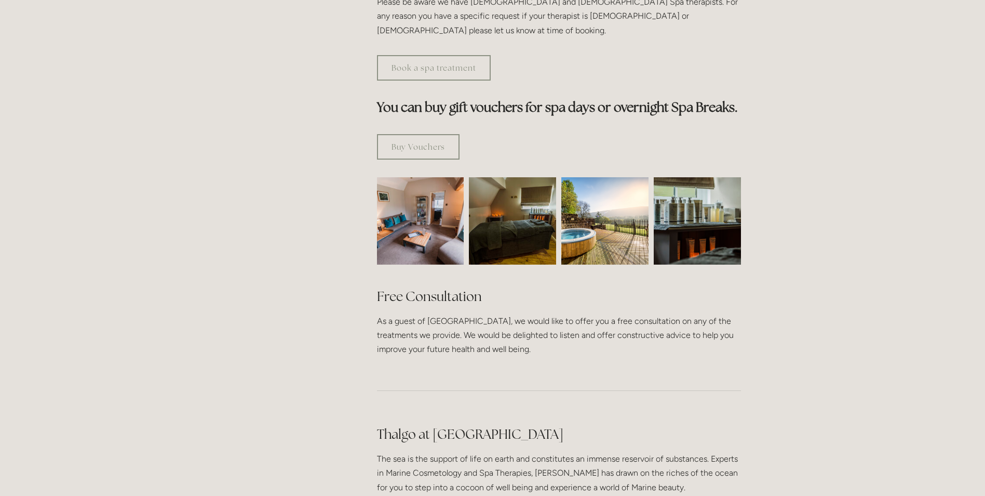
scroll to position [571, 0]
click at [526, 313] on p "As a guest of Losehill House, we would like to offer you a free consultation on…" at bounding box center [559, 334] width 364 height 43
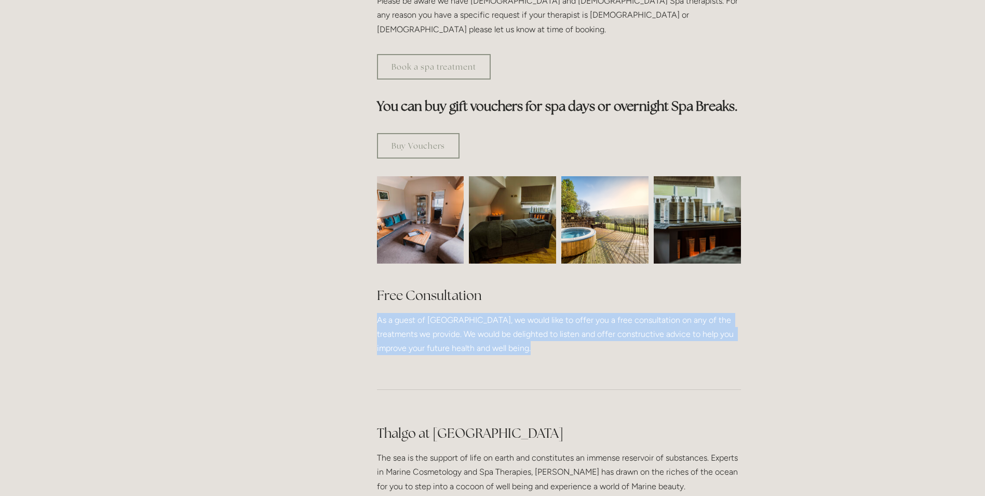
click at [526, 313] on p "As a guest of Losehill House, we would like to offer you a free consultation on…" at bounding box center [559, 334] width 364 height 43
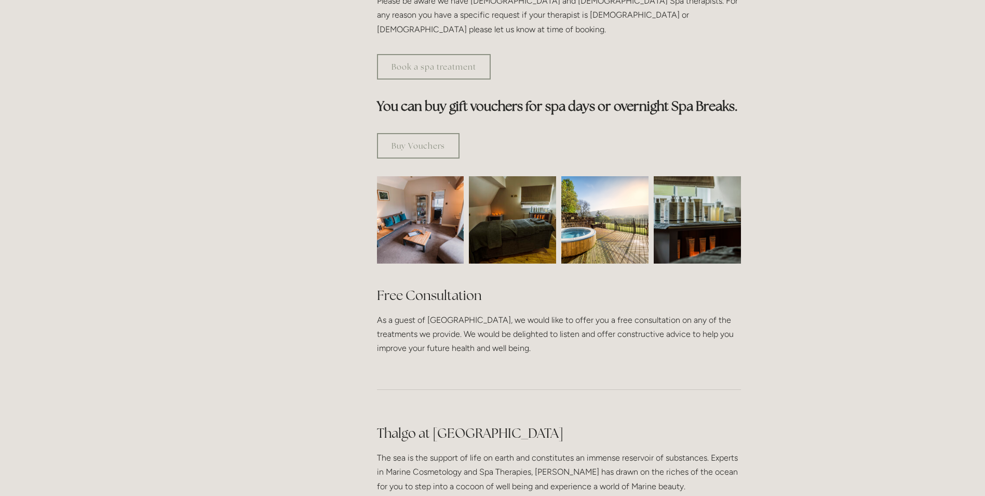
drag, startPoint x: 526, startPoint y: 295, endPoint x: 555, endPoint y: 327, distance: 43.0
click at [555, 364] on div at bounding box center [559, 389] width 382 height 51
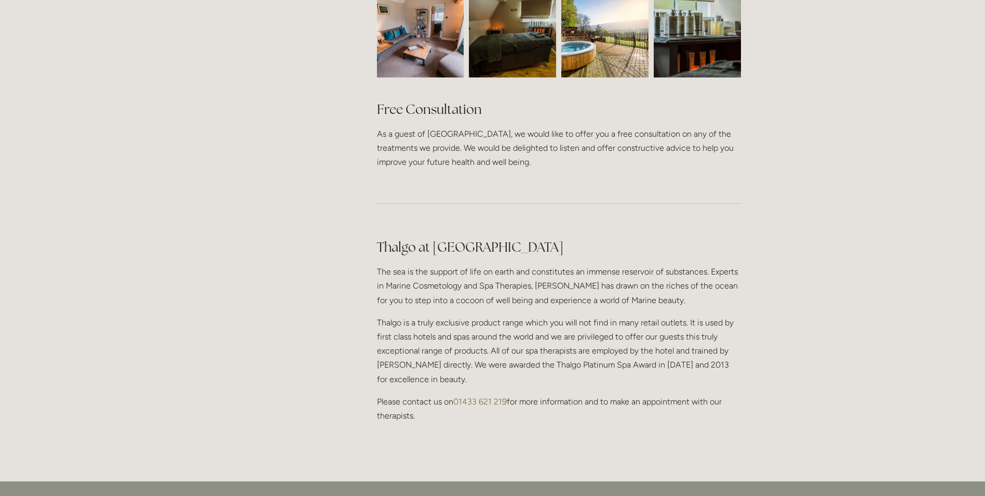
scroll to position [779, 0]
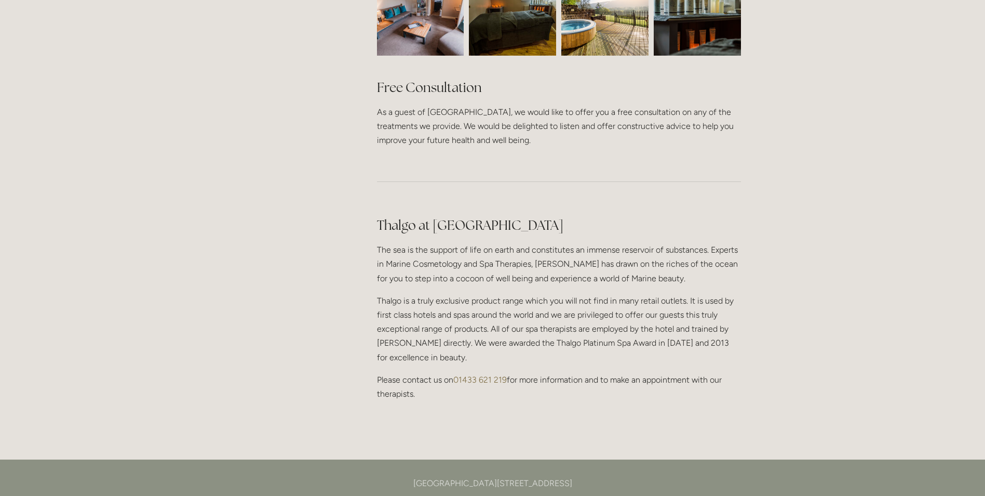
click at [523, 246] on div "Thalgo at Losehill House Spa The sea is the support of life on earth and consti…" at bounding box center [559, 308] width 364 height 184
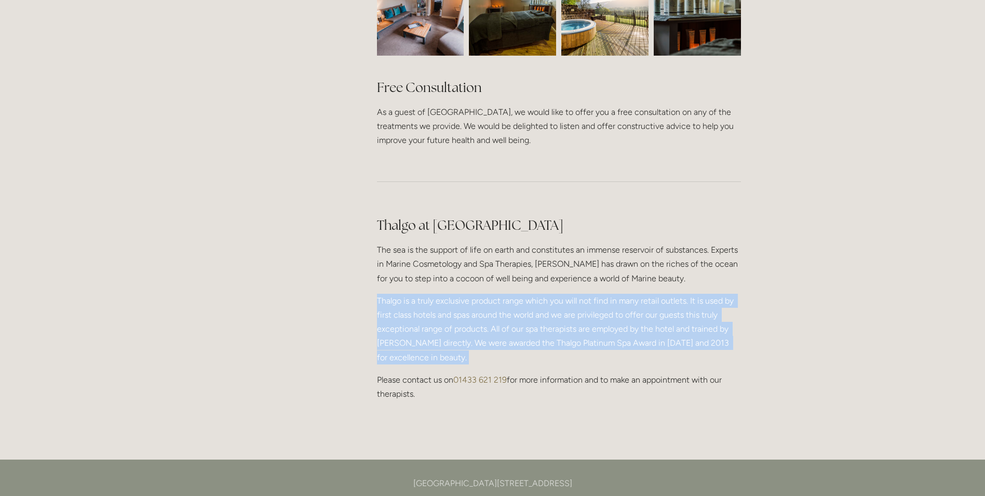
click at [523, 246] on div "Thalgo at Losehill House Spa The sea is the support of life on earth and consti…" at bounding box center [559, 308] width 364 height 184
drag, startPoint x: 523, startPoint y: 246, endPoint x: 540, endPoint y: 284, distance: 42.1
click at [540, 294] on p "Thalgo is a truly exclusive product range which you will not find in many retai…" at bounding box center [559, 329] width 364 height 71
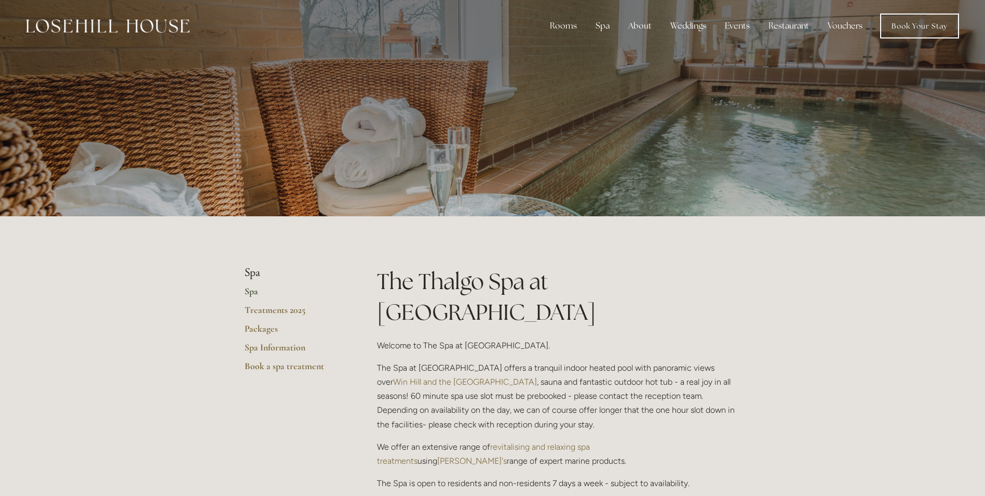
scroll to position [0, 0]
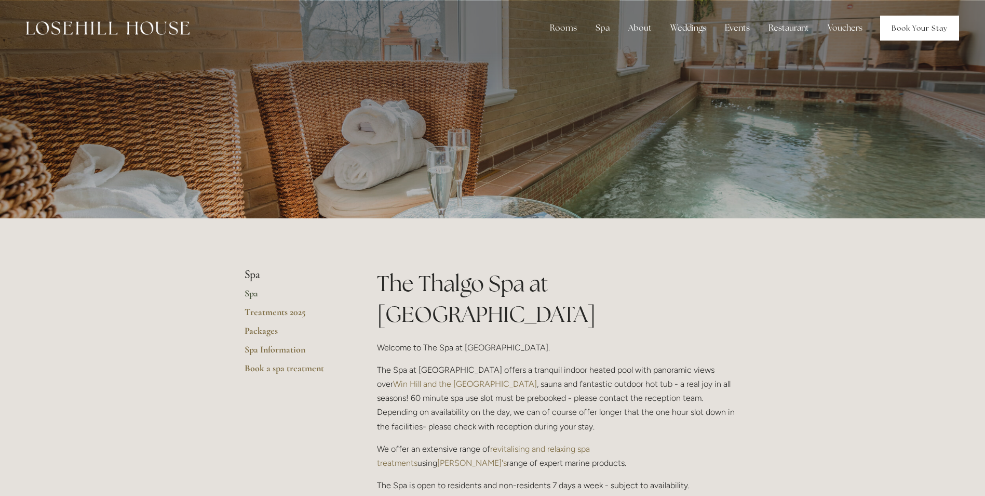
click at [896, 29] on link "Book Your Stay" at bounding box center [920, 28] width 79 height 25
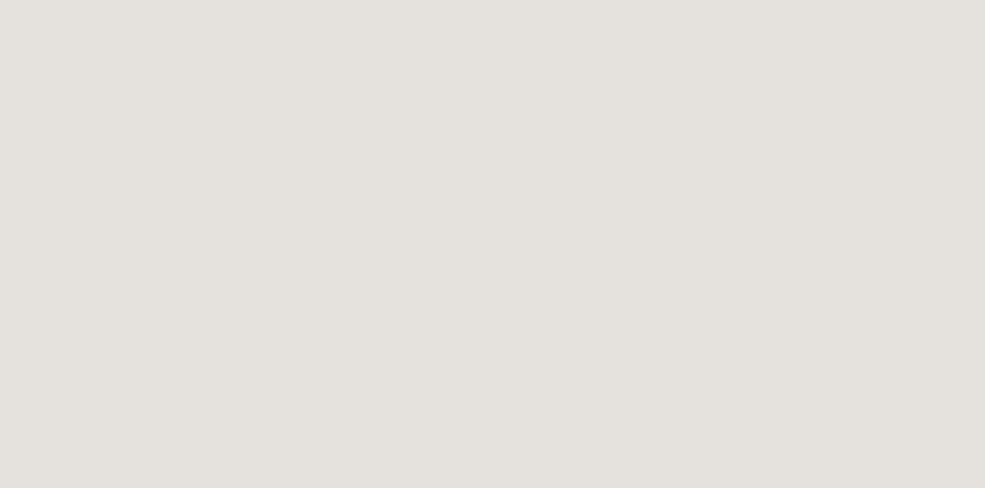
scroll to position [57, 0]
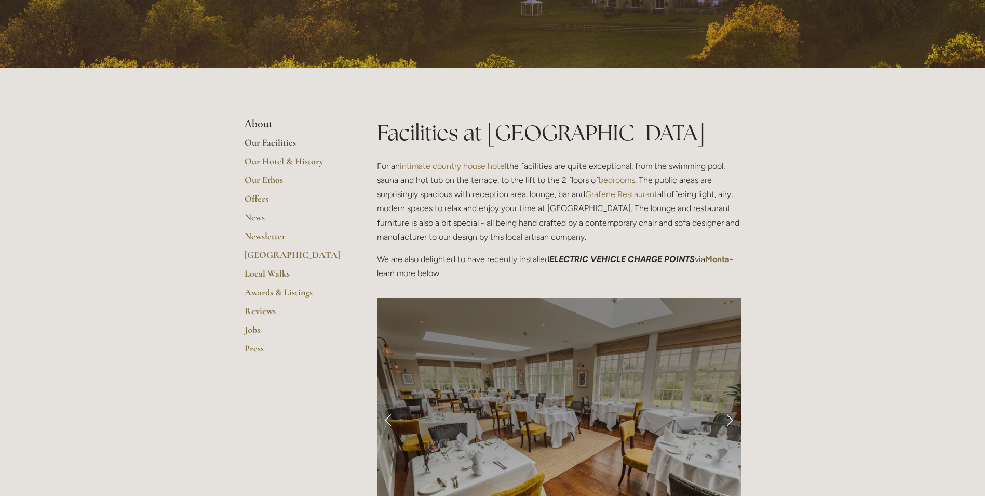
scroll to position [312, 0]
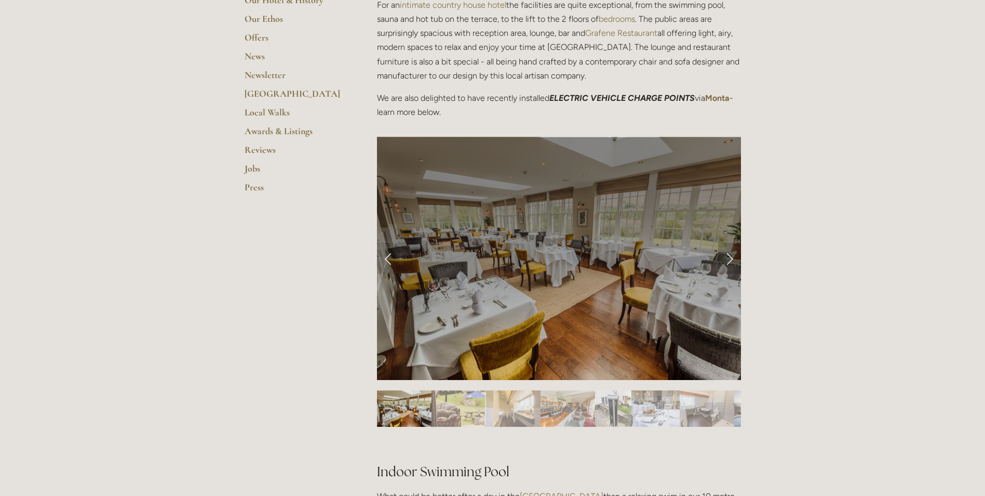
click at [724, 262] on link "Next Slide" at bounding box center [729, 258] width 23 height 31
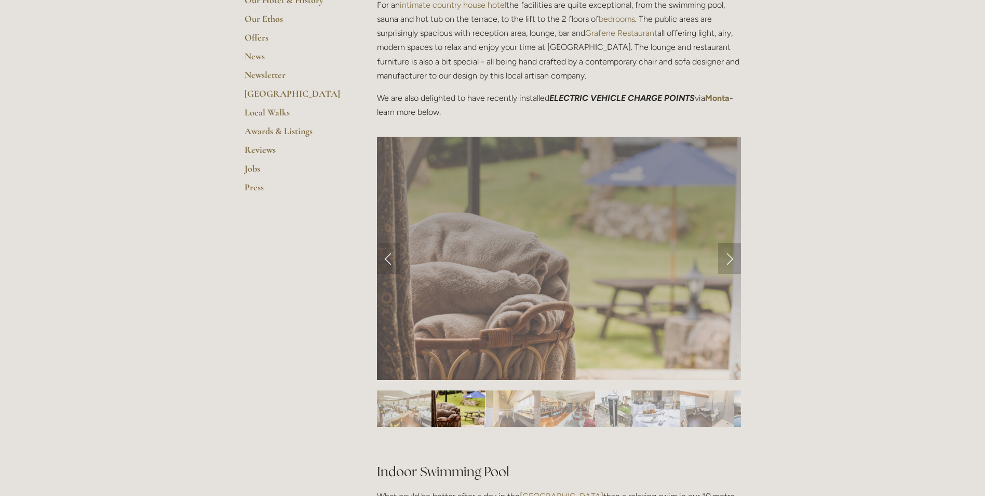
click at [727, 261] on link "Next Slide" at bounding box center [729, 258] width 23 height 31
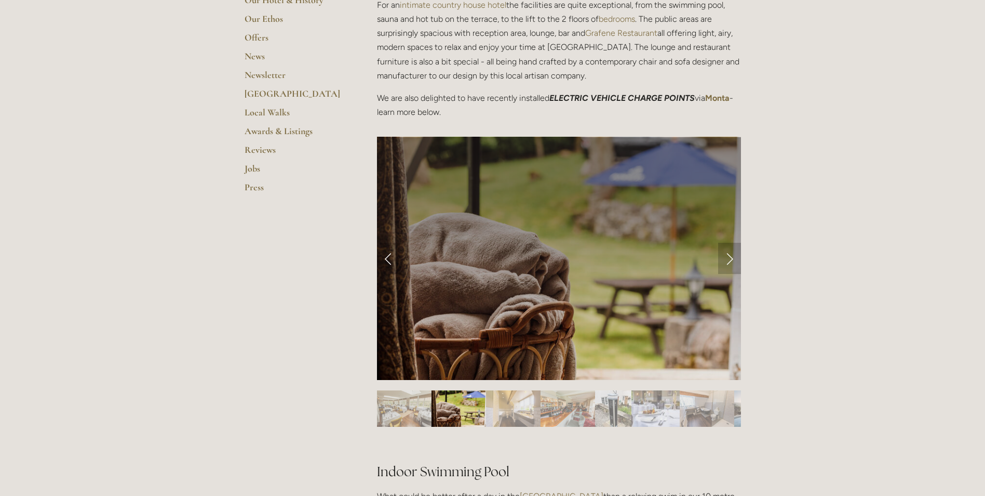
click at [728, 260] on link "Next Slide" at bounding box center [729, 258] width 23 height 31
click at [738, 261] on link "Next Slide" at bounding box center [729, 258] width 23 height 31
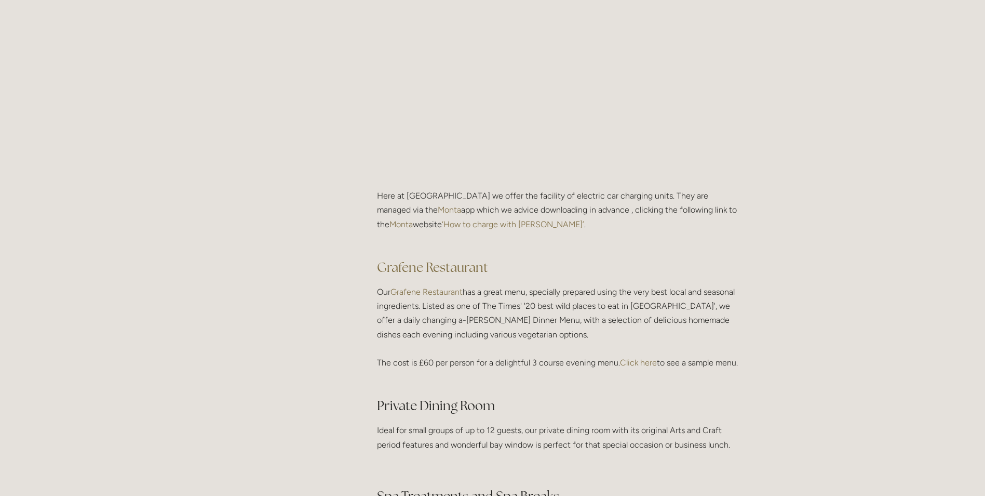
scroll to position [1403, 0]
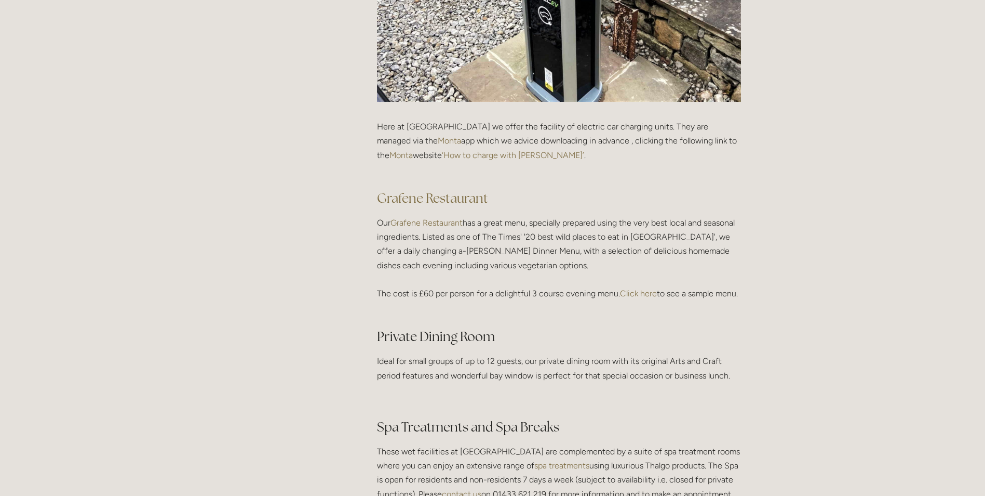
click at [546, 261] on p "Our Grafene Restaurant has a great menu, specially prepared using the very best…" at bounding box center [559, 265] width 364 height 99
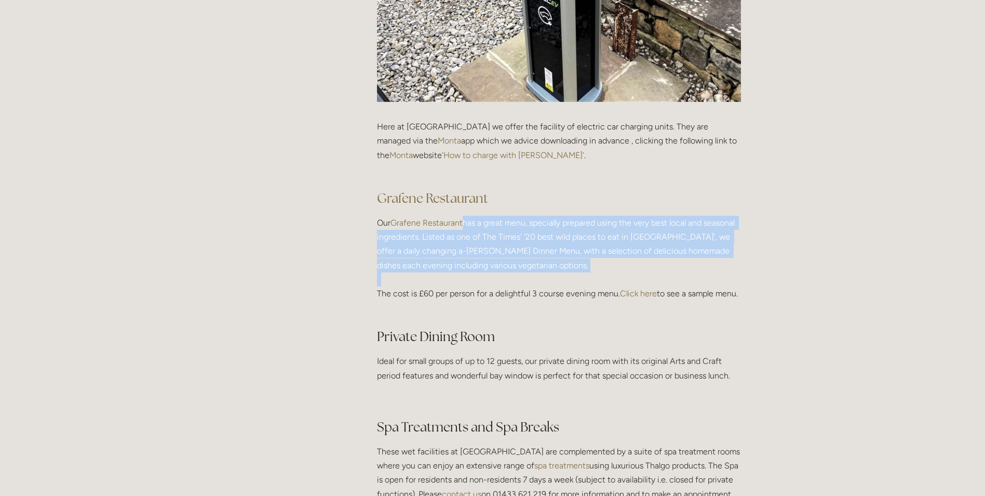
click at [546, 261] on p "Our Grafene Restaurant has a great menu, specially prepared using the very best…" at bounding box center [559, 265] width 364 height 99
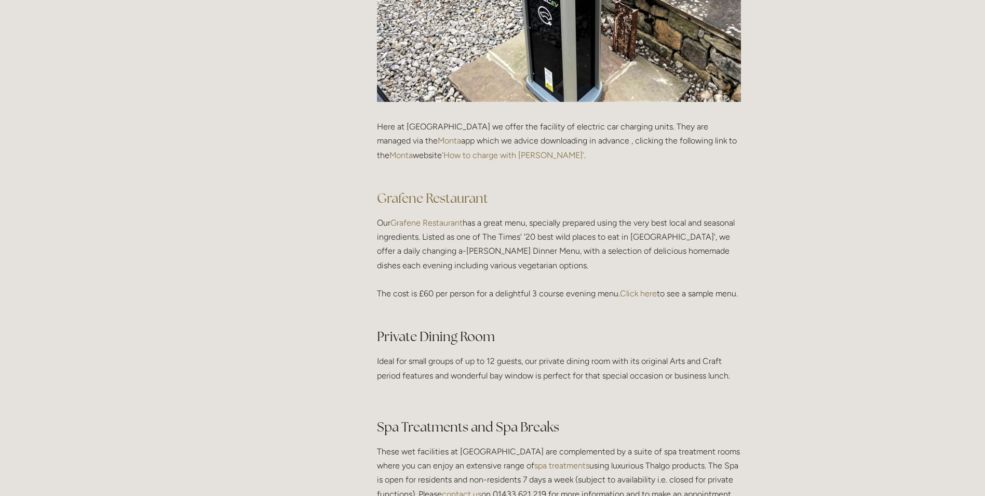
drag, startPoint x: 546, startPoint y: 261, endPoint x: 546, endPoint y: 279, distance: 18.7
click at [557, 295] on p "Our Grafene Restaurant has a great menu, specially prepared using the very best…" at bounding box center [559, 265] width 364 height 99
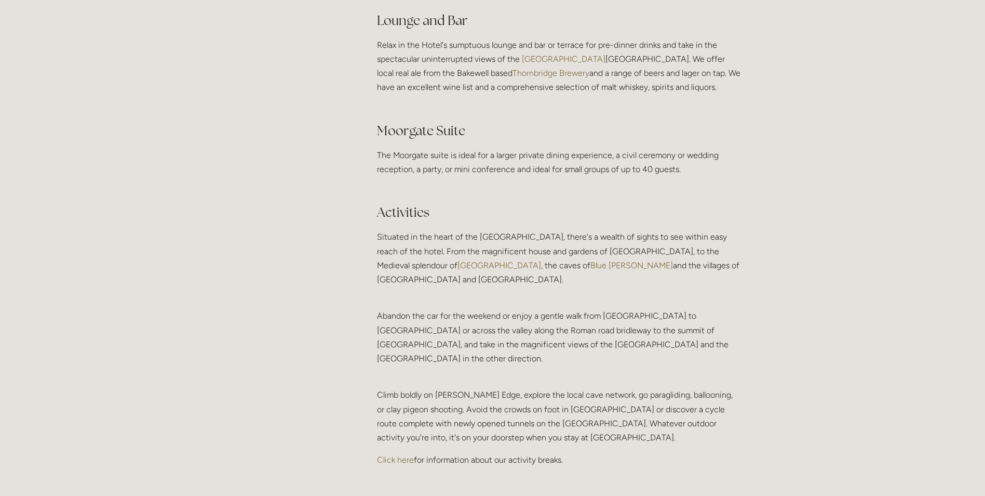
scroll to position [1974, 0]
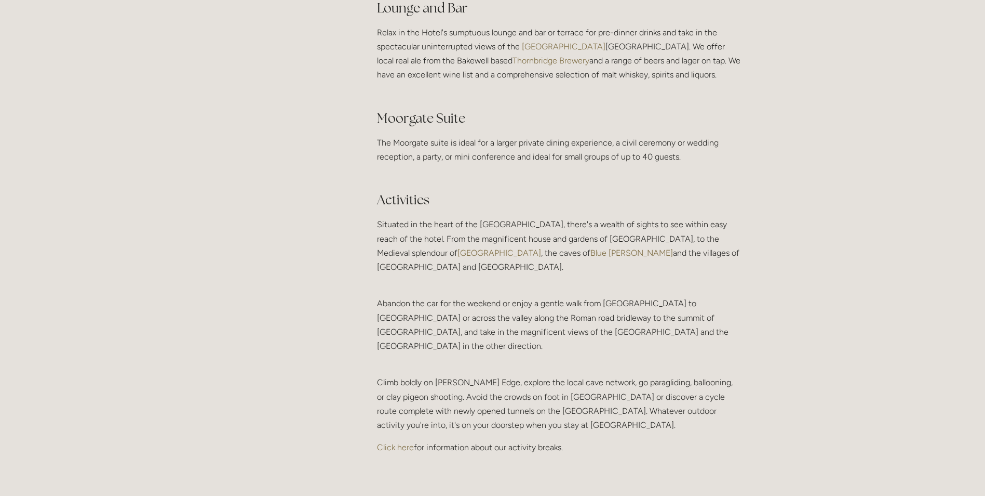
click at [500, 244] on p "Situated in the heart of the Peak District National Park, there's a wealth of s…" at bounding box center [559, 245] width 364 height 57
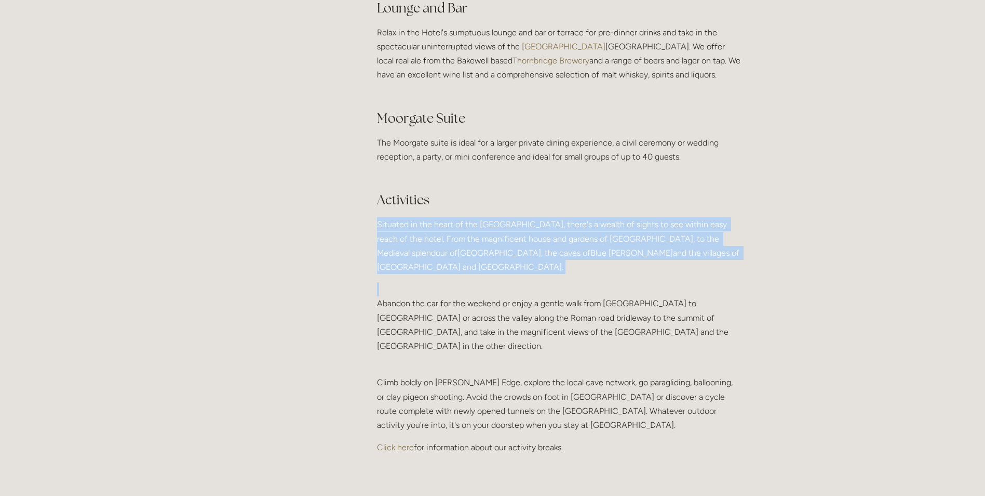
click at [500, 244] on p "Situated in the heart of the Peak District National Park, there's a wealth of s…" at bounding box center [559, 245] width 364 height 57
drag, startPoint x: 500, startPoint y: 244, endPoint x: 506, endPoint y: 260, distance: 16.8
click at [506, 260] on p "Situated in the heart of the Peak District National Park, there's a wealth of s…" at bounding box center [559, 245] width 364 height 57
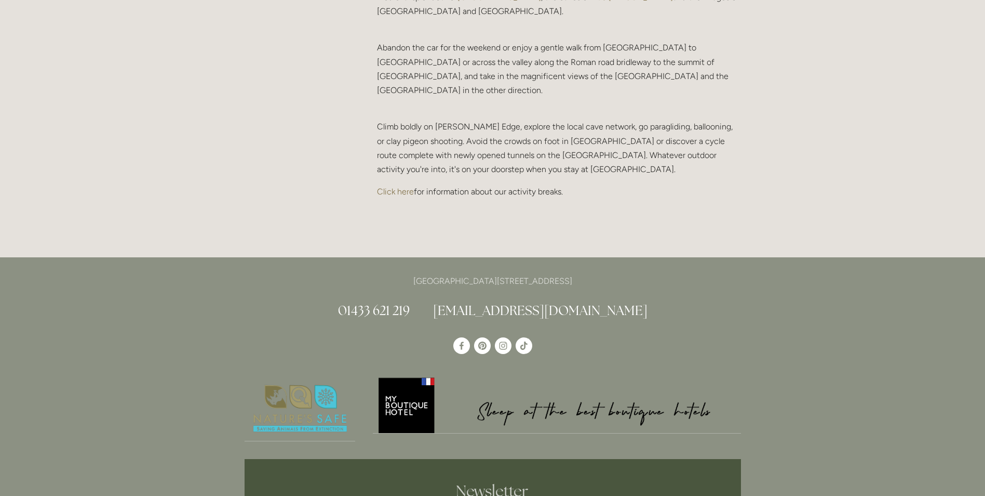
scroll to position [2234, 0]
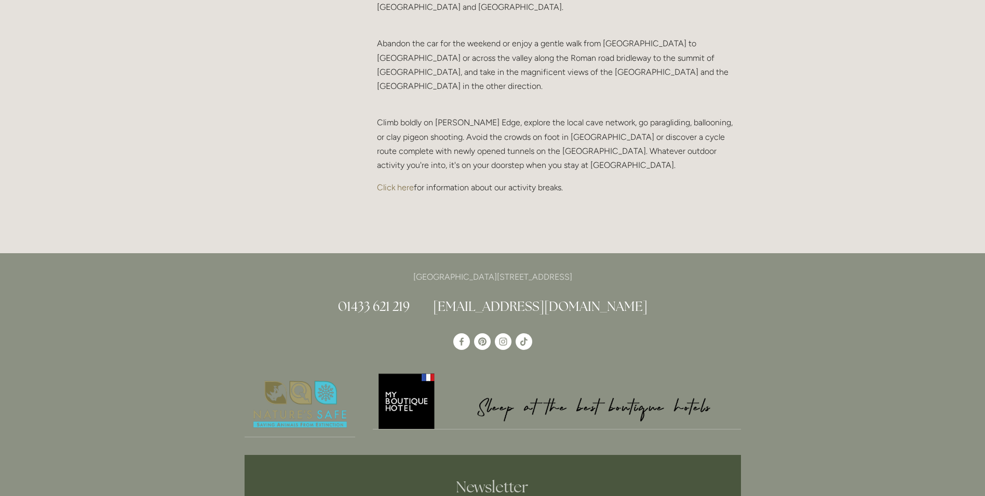
drag, startPoint x: 621, startPoint y: 264, endPoint x: 578, endPoint y: 259, distance: 42.9
click at [578, 270] on p "[GEOGRAPHIC_DATA][STREET_ADDRESS]" at bounding box center [493, 277] width 497 height 14
drag, startPoint x: 578, startPoint y: 259, endPoint x: 620, endPoint y: 258, distance: 41.6
click at [620, 270] on p "[GEOGRAPHIC_DATA][STREET_ADDRESS]" at bounding box center [493, 277] width 497 height 14
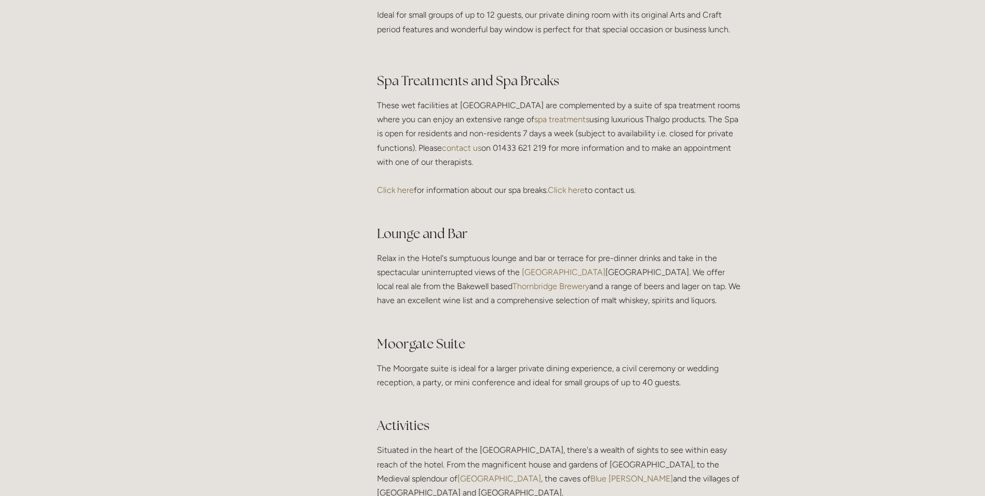
scroll to position [1818, 0]
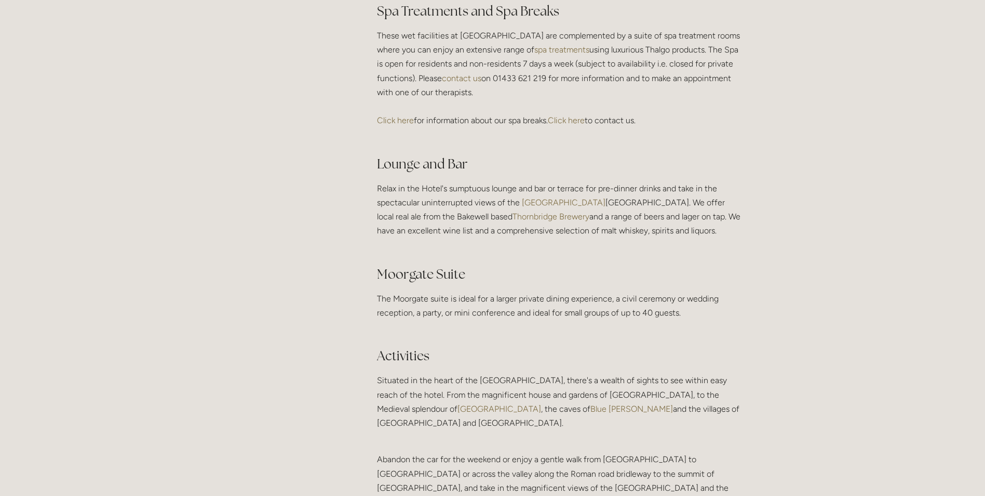
click at [482, 83] on link "contact us" at bounding box center [461, 78] width 39 height 10
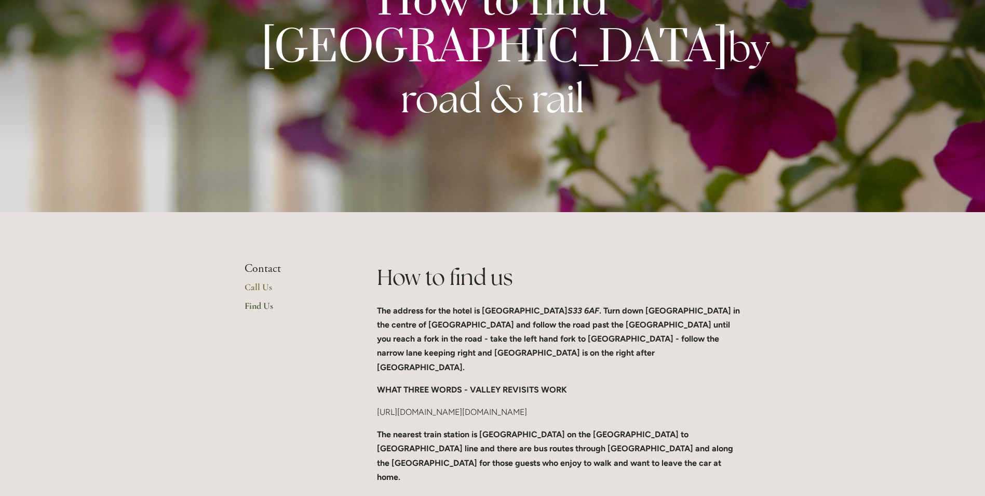
scroll to position [104, 0]
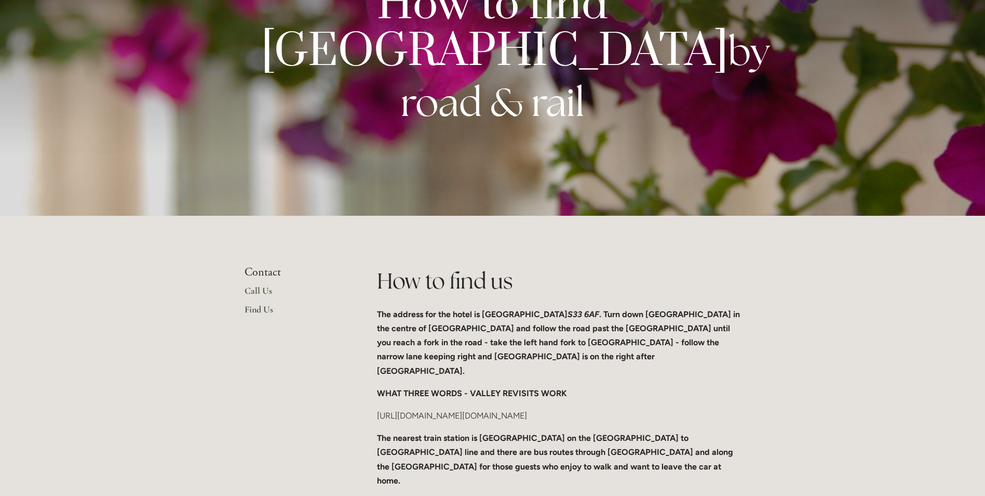
click at [262, 285] on link "Call Us" at bounding box center [294, 294] width 99 height 19
click at [263, 265] on li "Contact" at bounding box center [294, 272] width 99 height 14
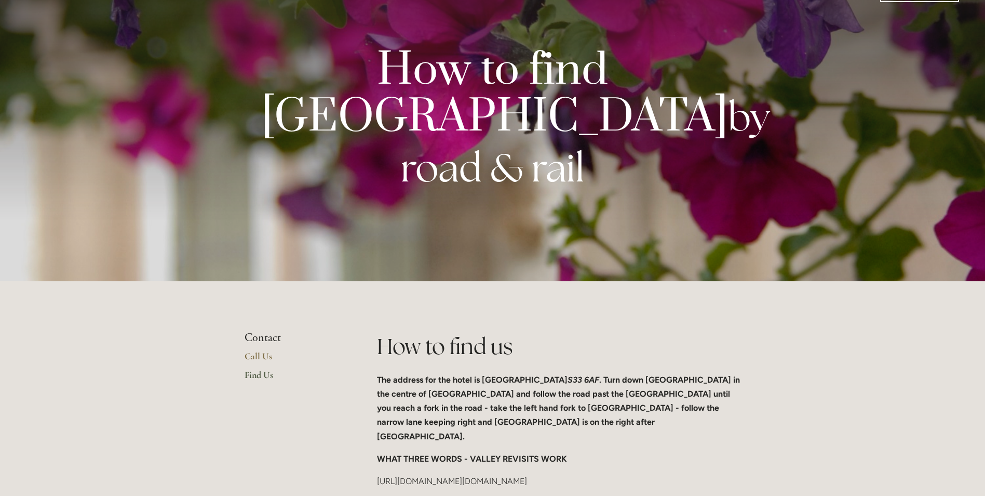
scroll to position [0, 0]
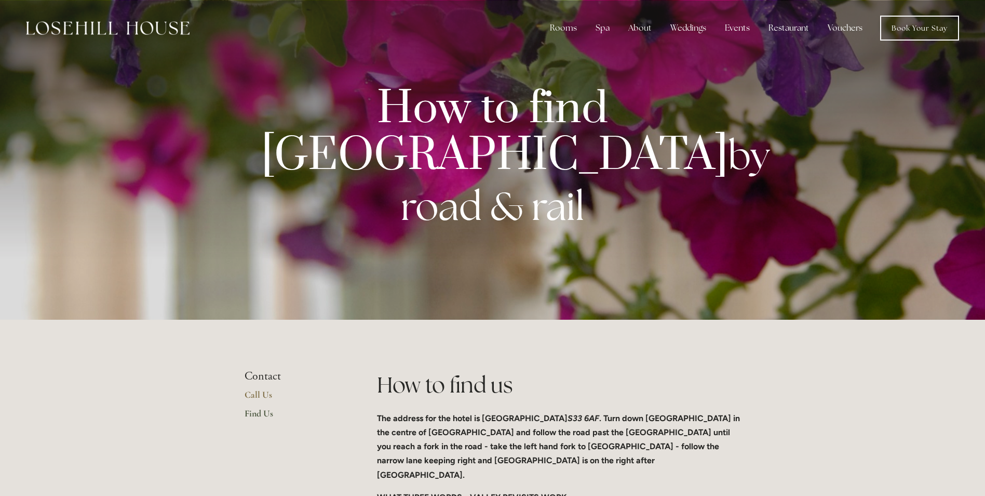
click at [180, 29] on img at bounding box center [108, 28] width 164 height 14
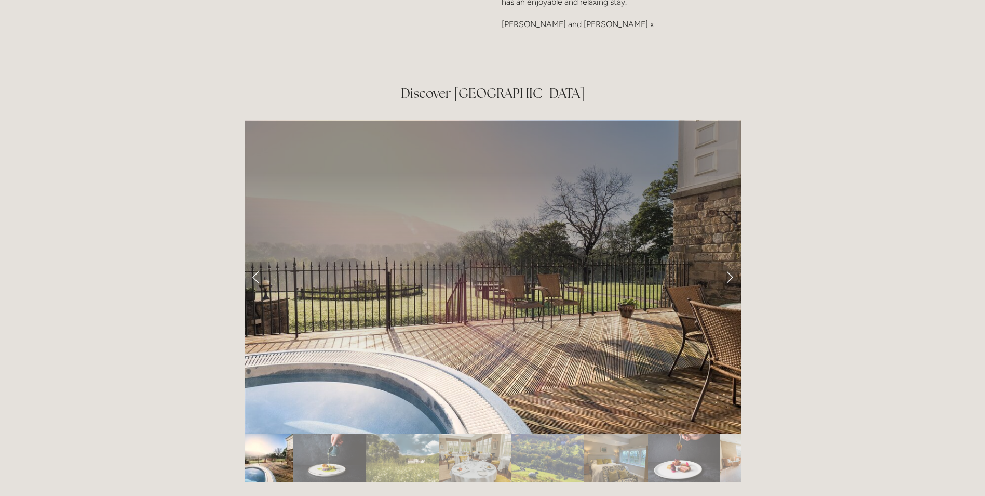
scroll to position [1299, 0]
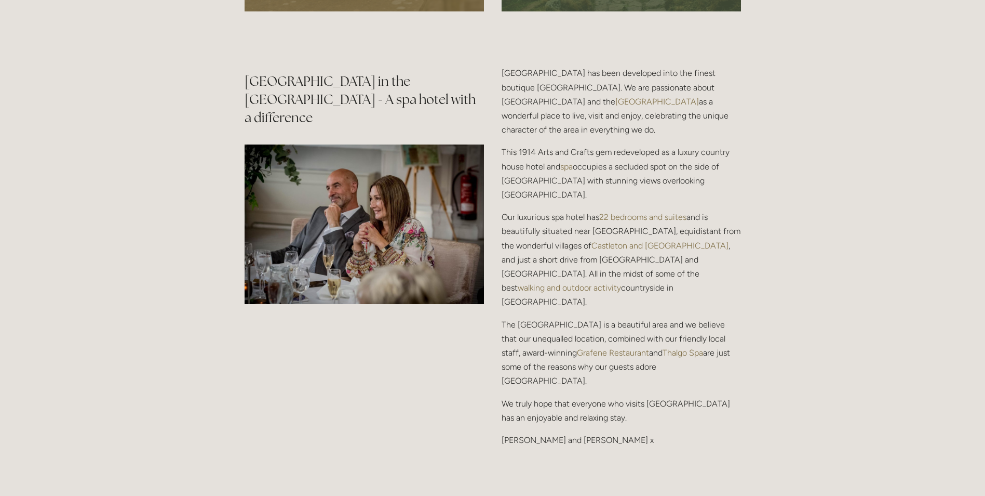
click at [551, 239] on p "Our luxurious spa hotel has 22 bedrooms and suites and is beautifully situated …" at bounding box center [621, 259] width 239 height 99
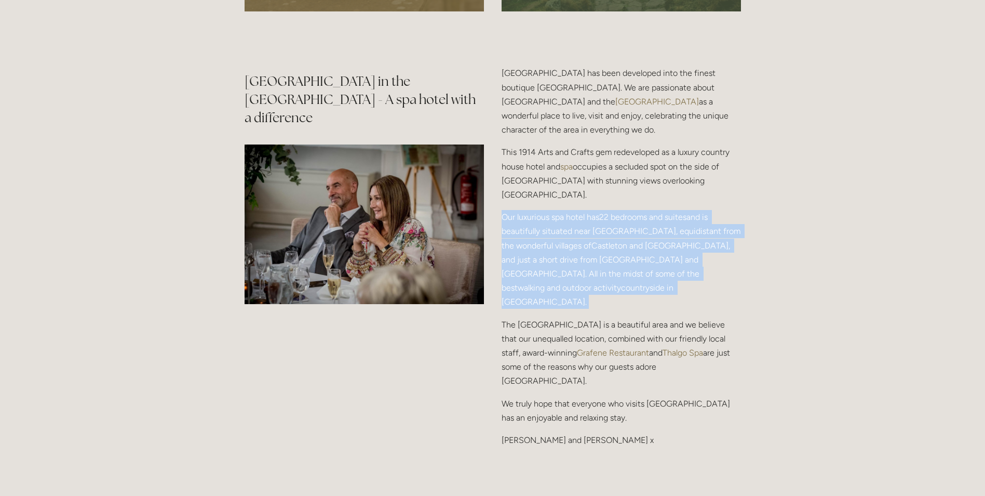
click at [551, 239] on p "Our luxurious spa hotel has 22 bedrooms and suites and is beautifully situated …" at bounding box center [621, 259] width 239 height 99
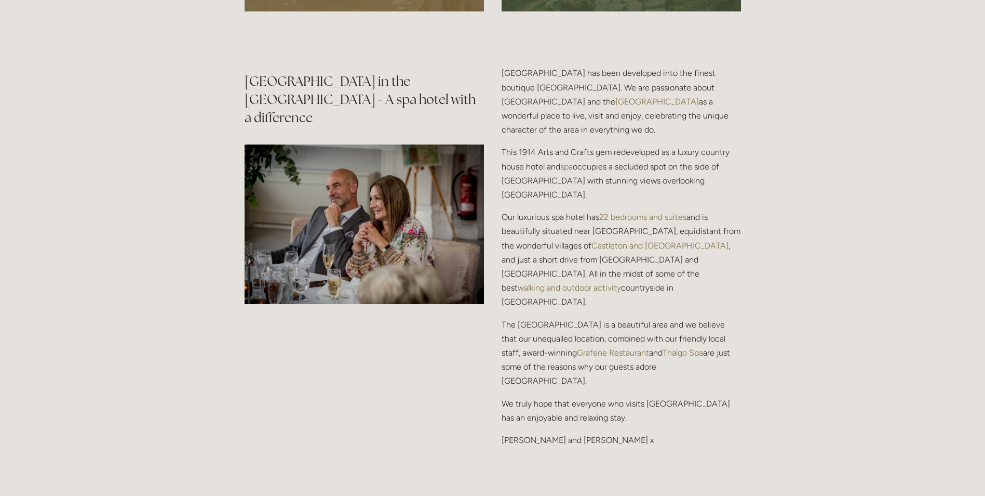
drag, startPoint x: 551, startPoint y: 239, endPoint x: 552, endPoint y: 302, distance: 62.3
click at [552, 317] on p "The [GEOGRAPHIC_DATA] is a beautiful area and we believe that our unequalled lo…" at bounding box center [621, 352] width 239 height 71
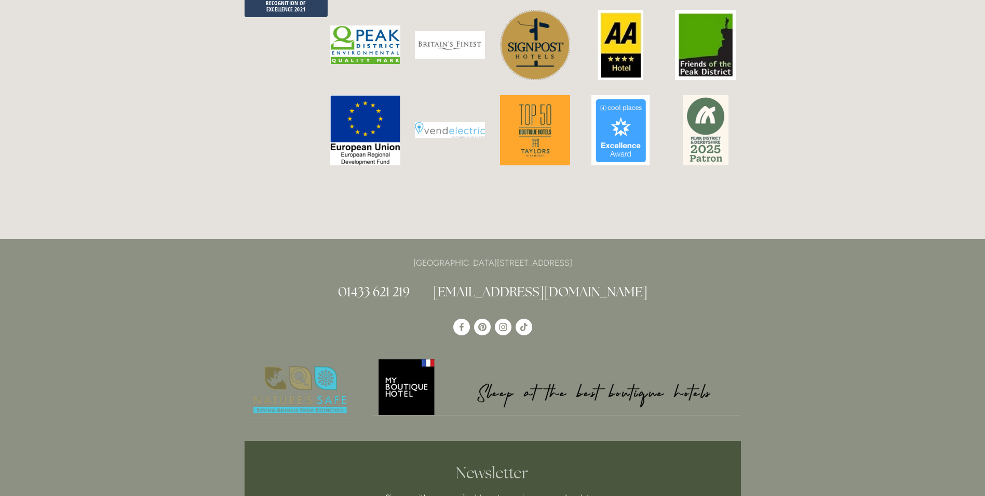
scroll to position [2753, 0]
